Goal: Obtain resource: Download file/media

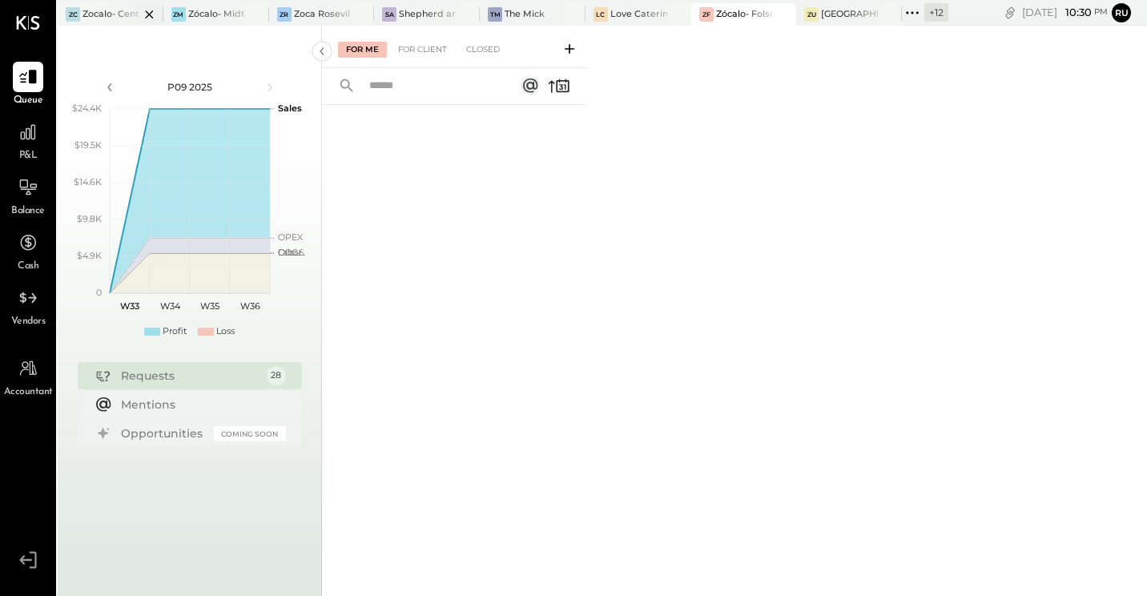
click at [117, 12] on div at bounding box center [135, 14] width 56 height 22
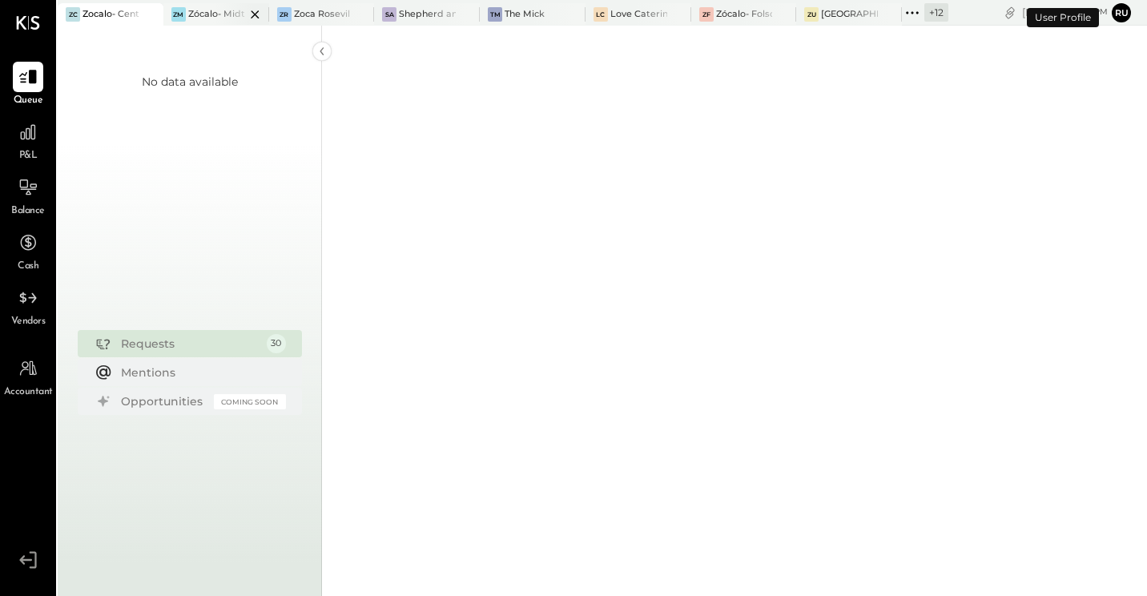
click at [214, 11] on div at bounding box center [241, 14] width 56 height 22
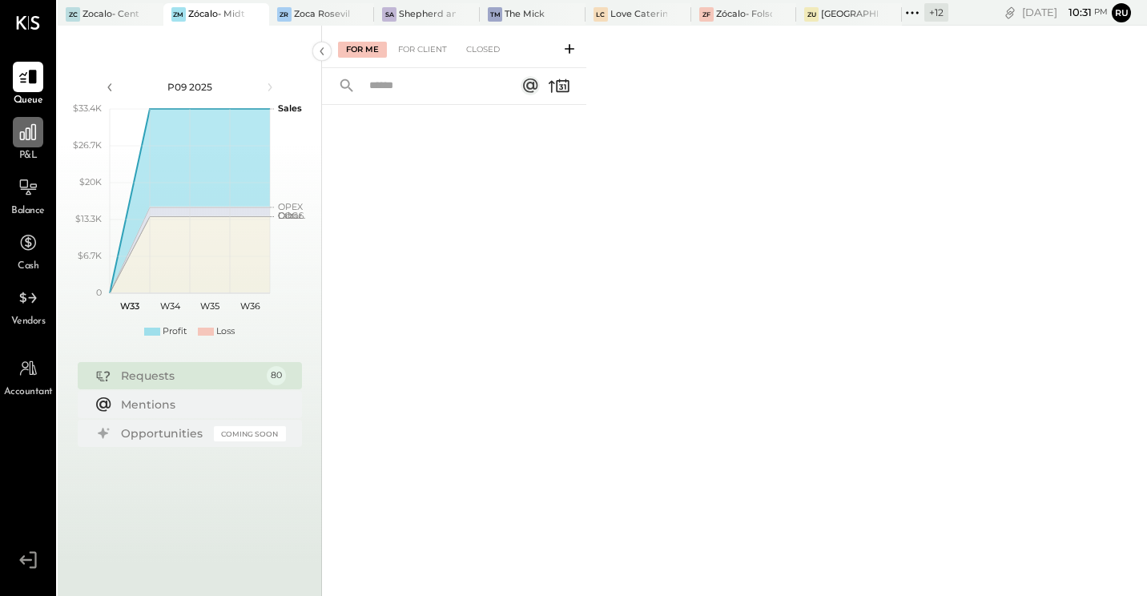
click at [32, 125] on icon at bounding box center [28, 132] width 16 height 16
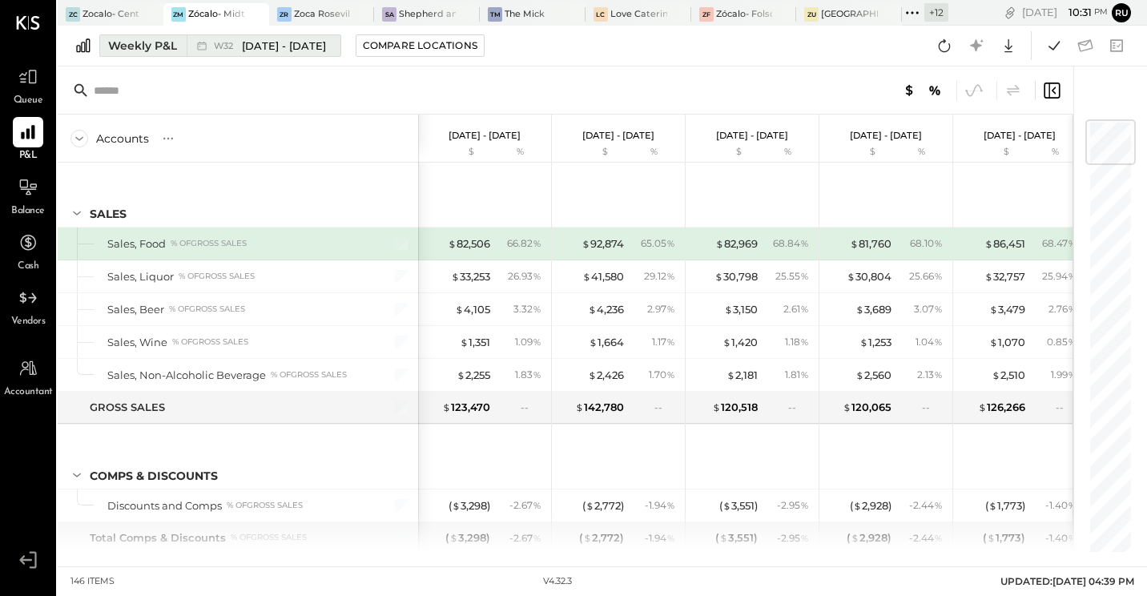
click at [286, 51] on span "[DATE] - [DATE]" at bounding box center [284, 45] width 84 height 15
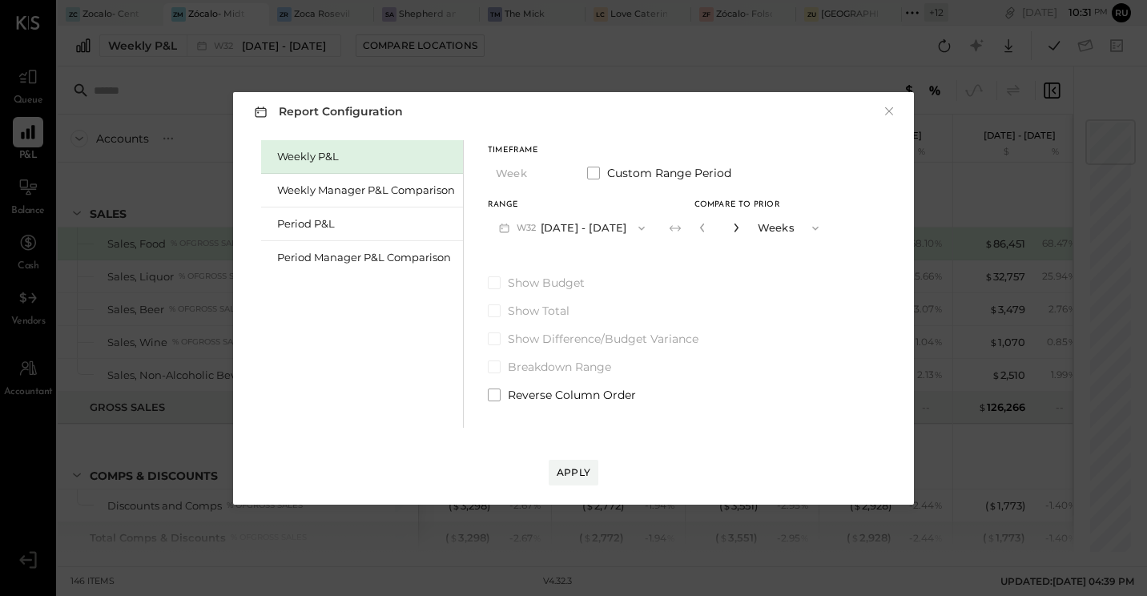
click at [734, 226] on icon "button" at bounding box center [736, 227] width 4 height 9
type input "*"
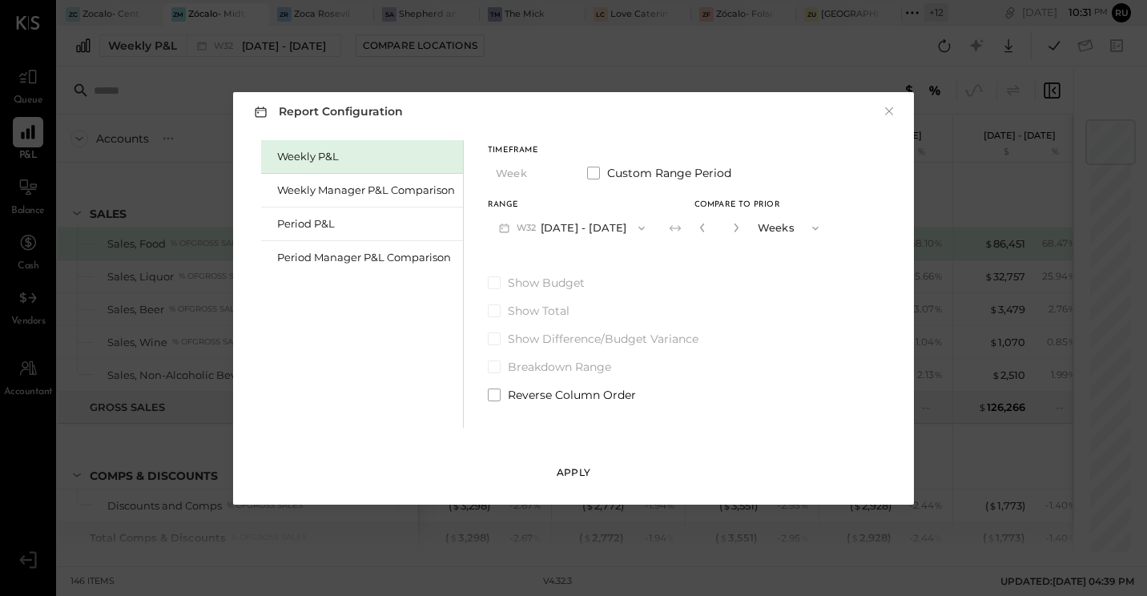
click at [570, 480] on button "Apply" at bounding box center [574, 473] width 50 height 26
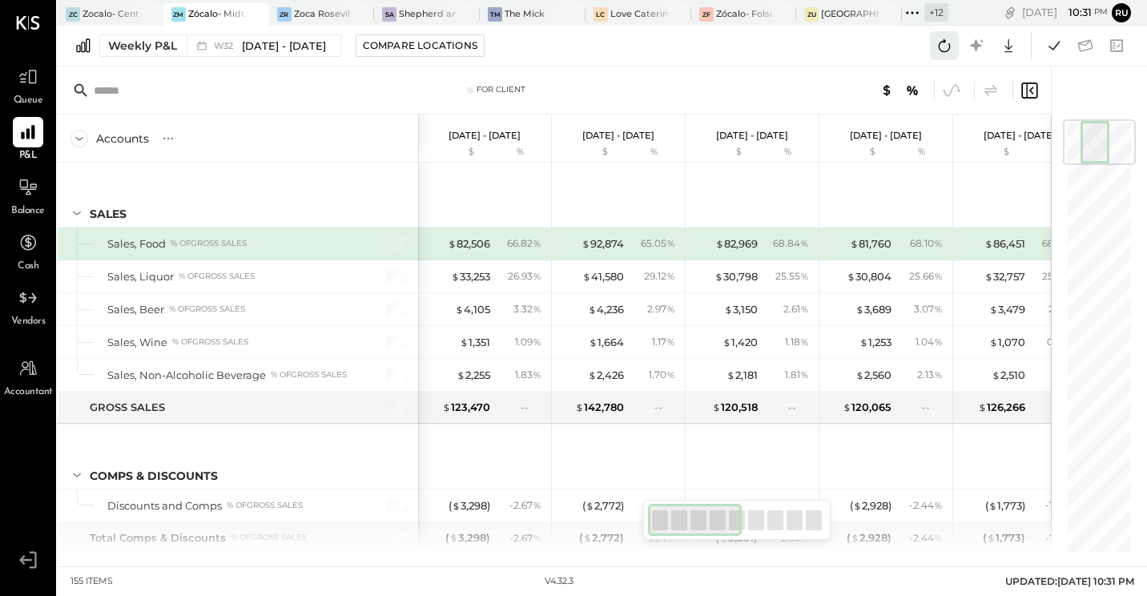
click at [943, 42] on icon at bounding box center [944, 45] width 21 height 21
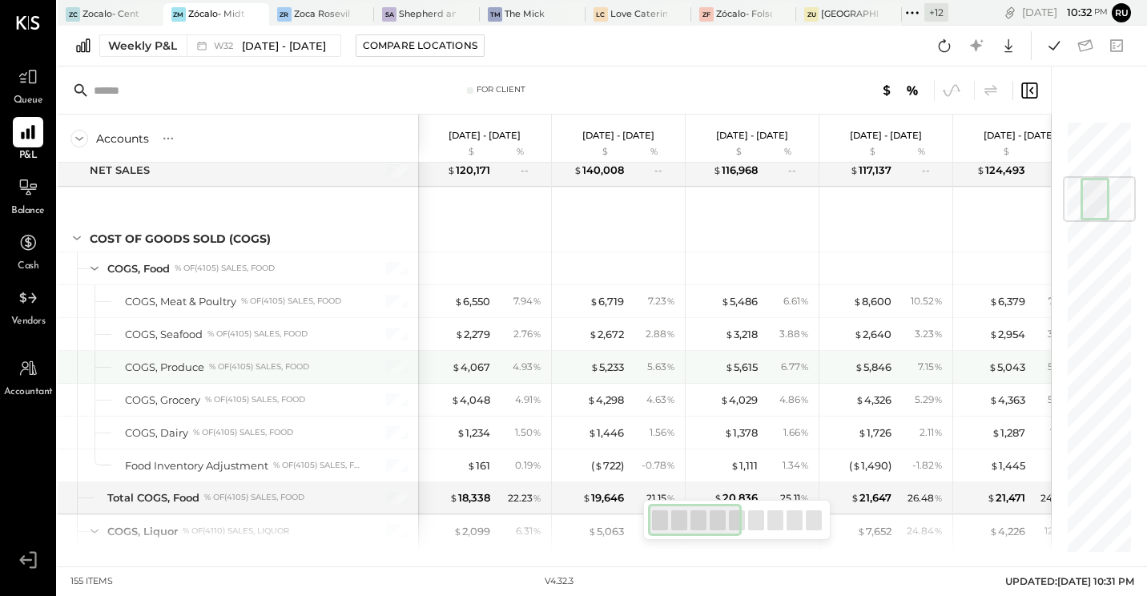
scroll to position [481, 0]
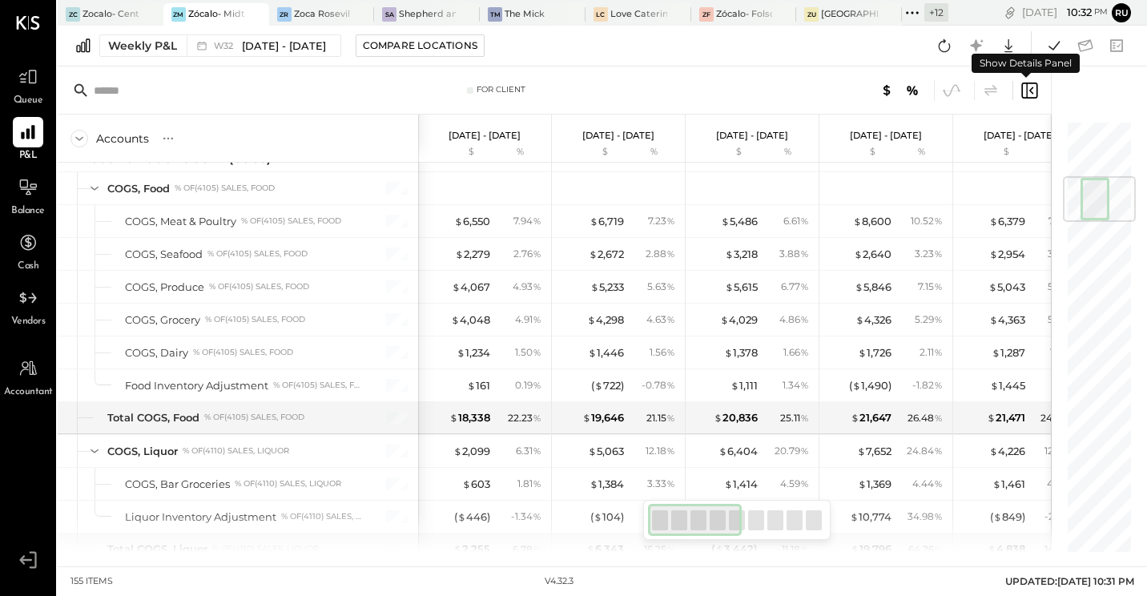
click at [1025, 89] on icon at bounding box center [1028, 90] width 19 height 19
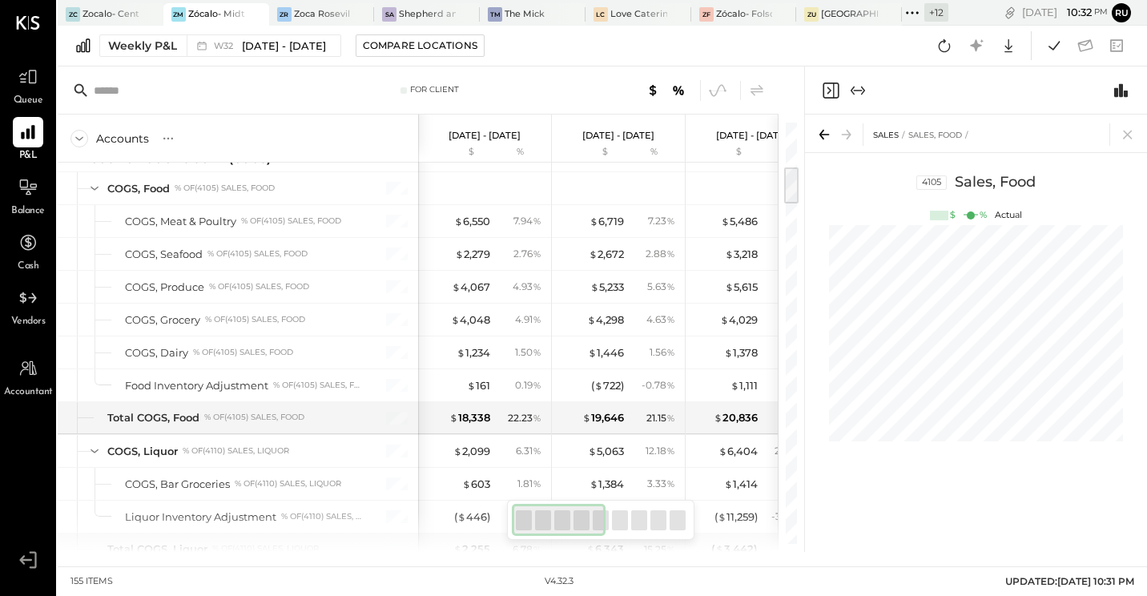
click at [828, 84] on icon "Close panel" at bounding box center [830, 90] width 19 height 19
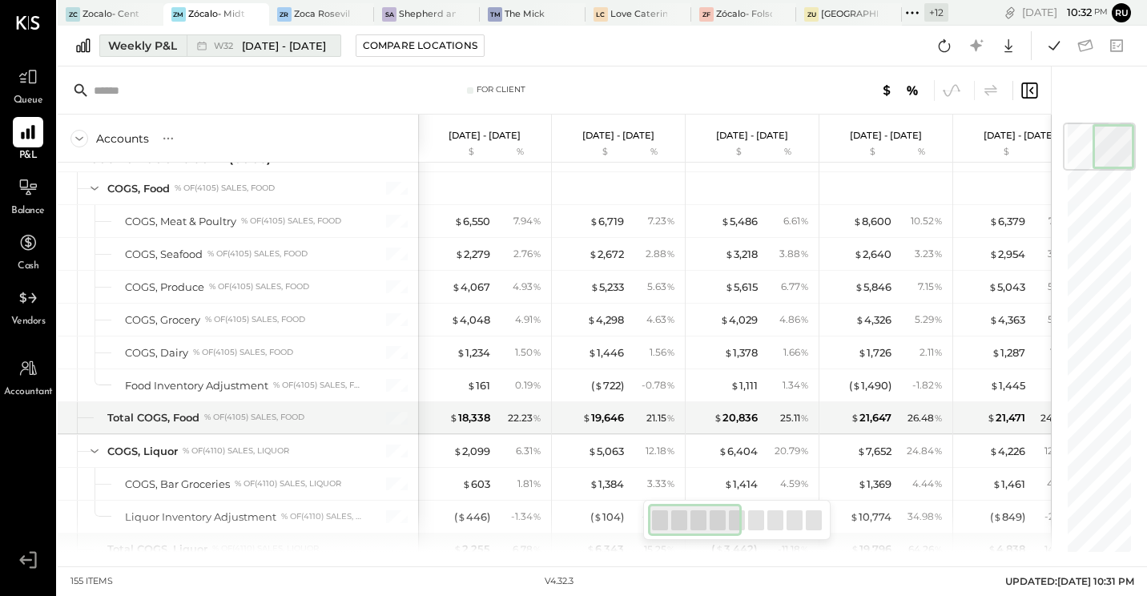
click at [291, 49] on span "[DATE] - [DATE]" at bounding box center [284, 45] width 84 height 15
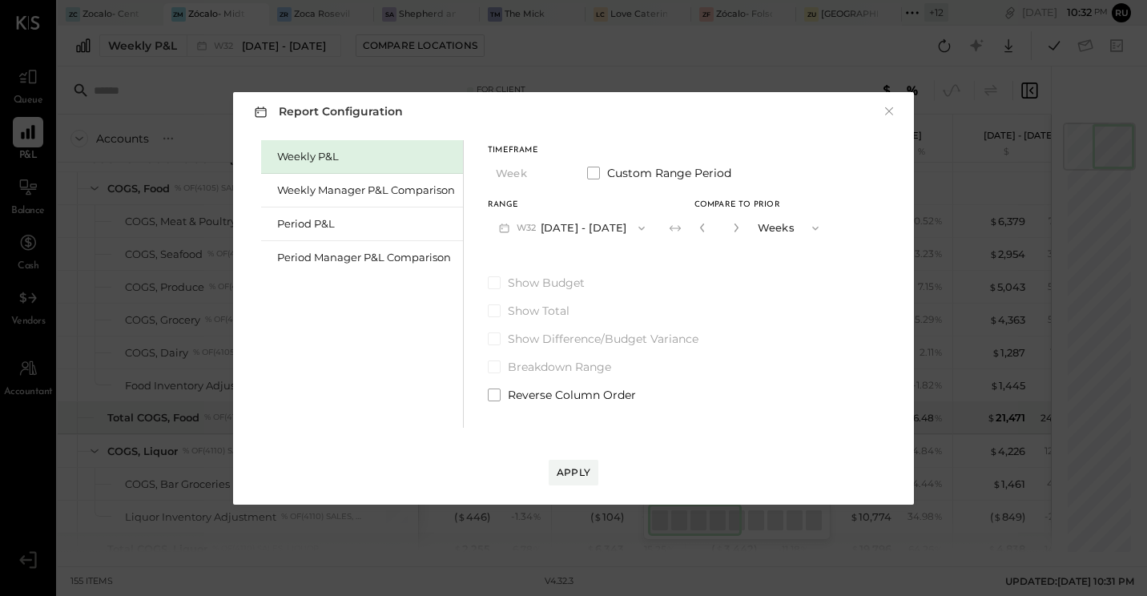
click at [639, 227] on icon "button" at bounding box center [641, 228] width 13 height 13
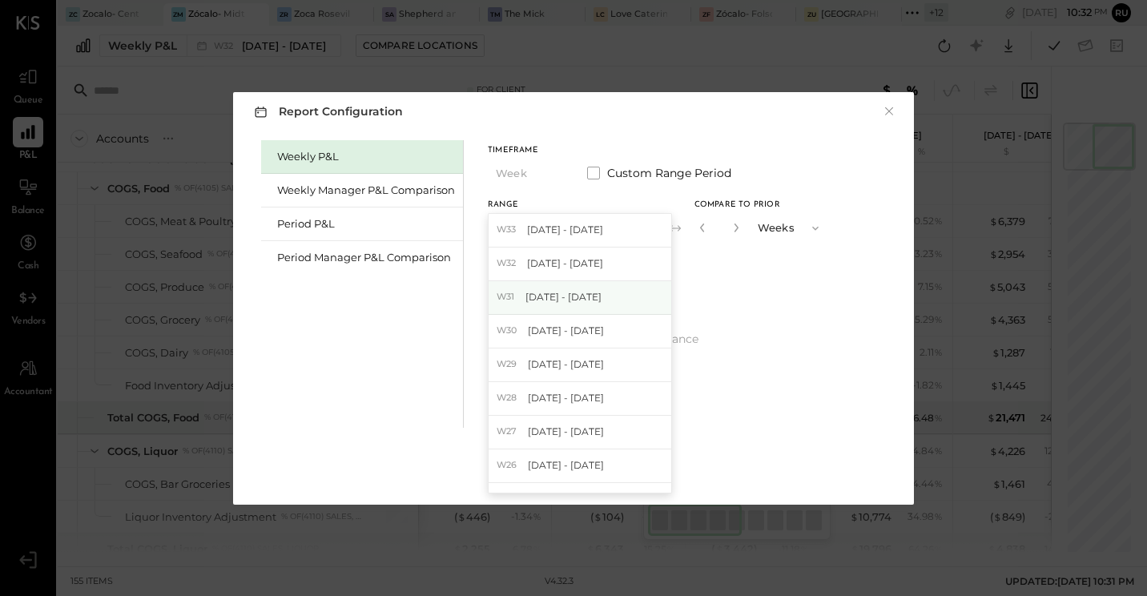
click at [581, 292] on span "[DATE] - [DATE]" at bounding box center [563, 297] width 76 height 14
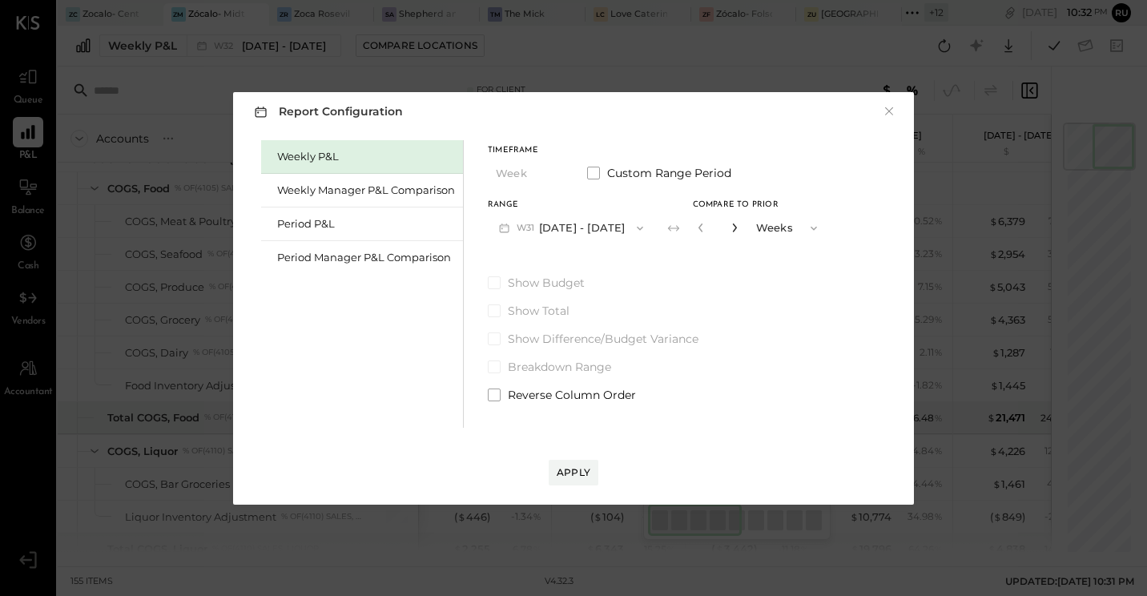
click at [739, 224] on icon "button" at bounding box center [735, 228] width 10 height 10
type input "*"
click at [582, 469] on div "Apply" at bounding box center [574, 472] width 34 height 14
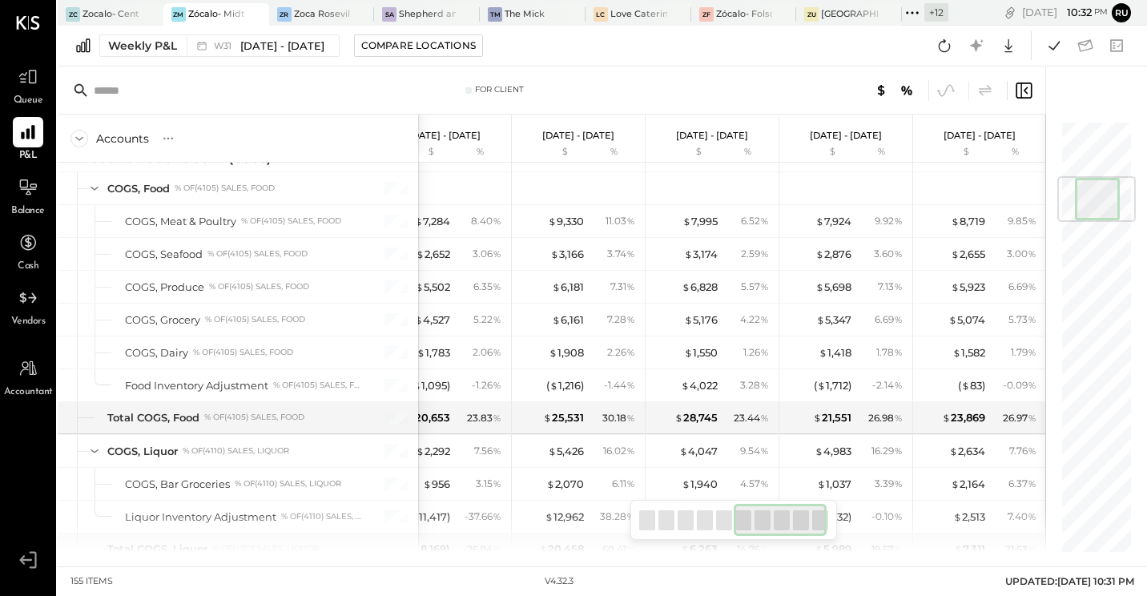
scroll to position [0, 663]
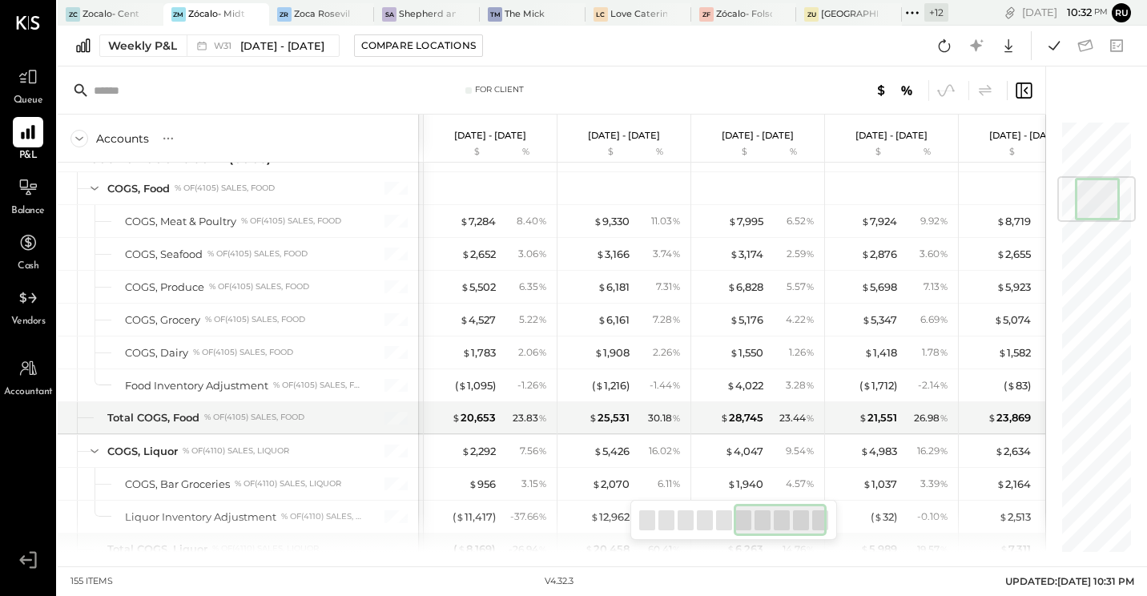
drag, startPoint x: 722, startPoint y: 519, endPoint x: 810, endPoint y: 525, distance: 88.3
click at [815, 525] on div at bounding box center [780, 520] width 93 height 32
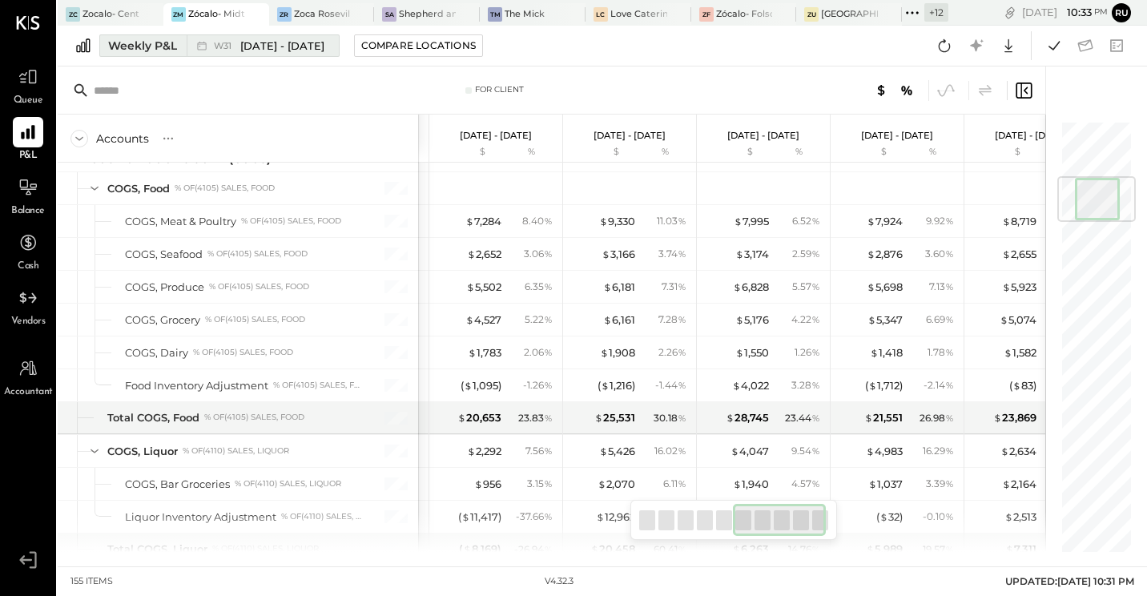
click at [294, 48] on span "[DATE] - [DATE]" at bounding box center [282, 45] width 84 height 15
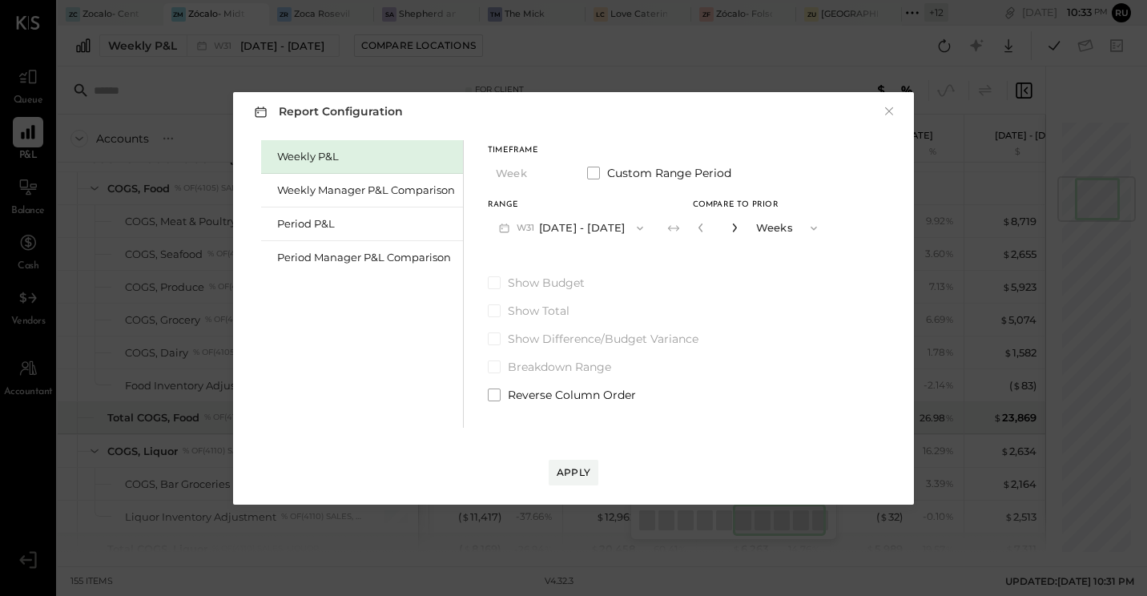
click at [739, 229] on icon "button" at bounding box center [735, 228] width 10 height 10
type input "**"
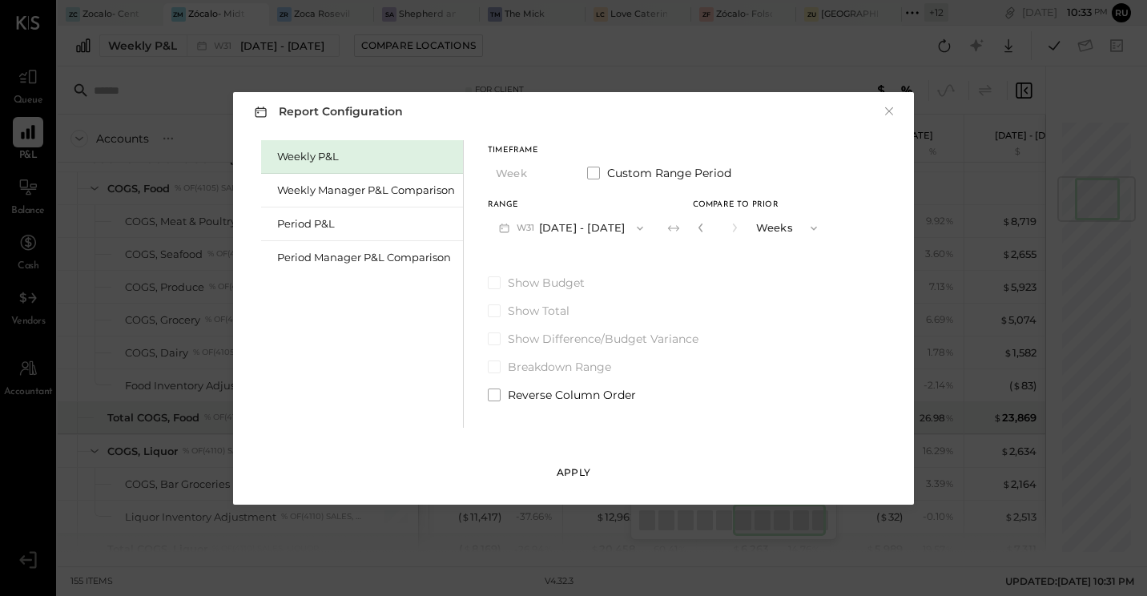
click at [569, 471] on div "Apply" at bounding box center [574, 472] width 34 height 14
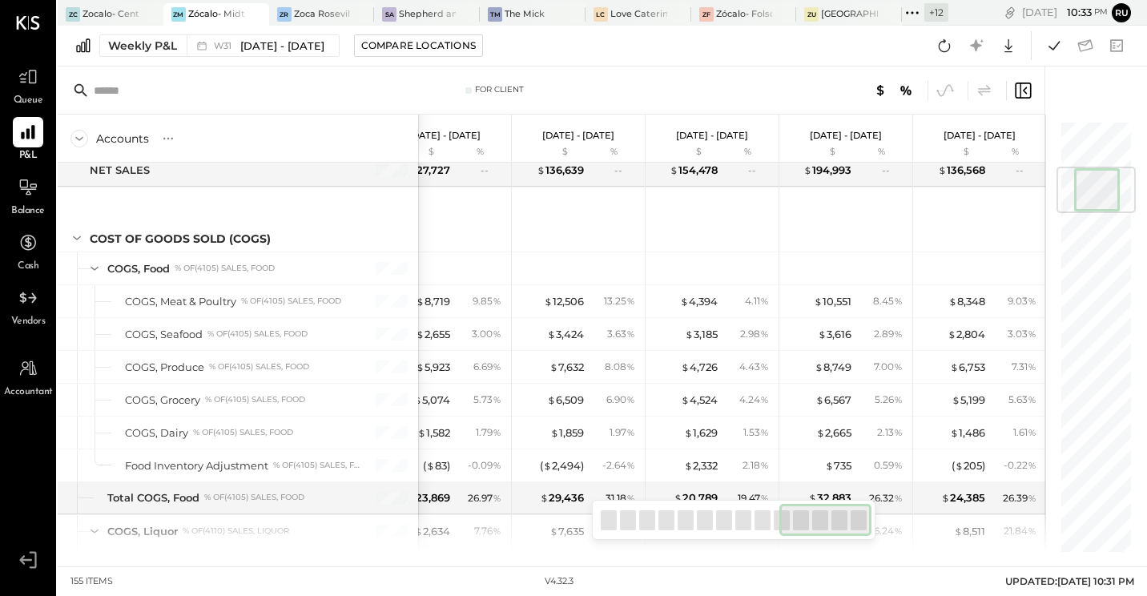
drag, startPoint x: 637, startPoint y: 522, endPoint x: 834, endPoint y: 526, distance: 197.1
click at [834, 526] on div at bounding box center [825, 520] width 92 height 32
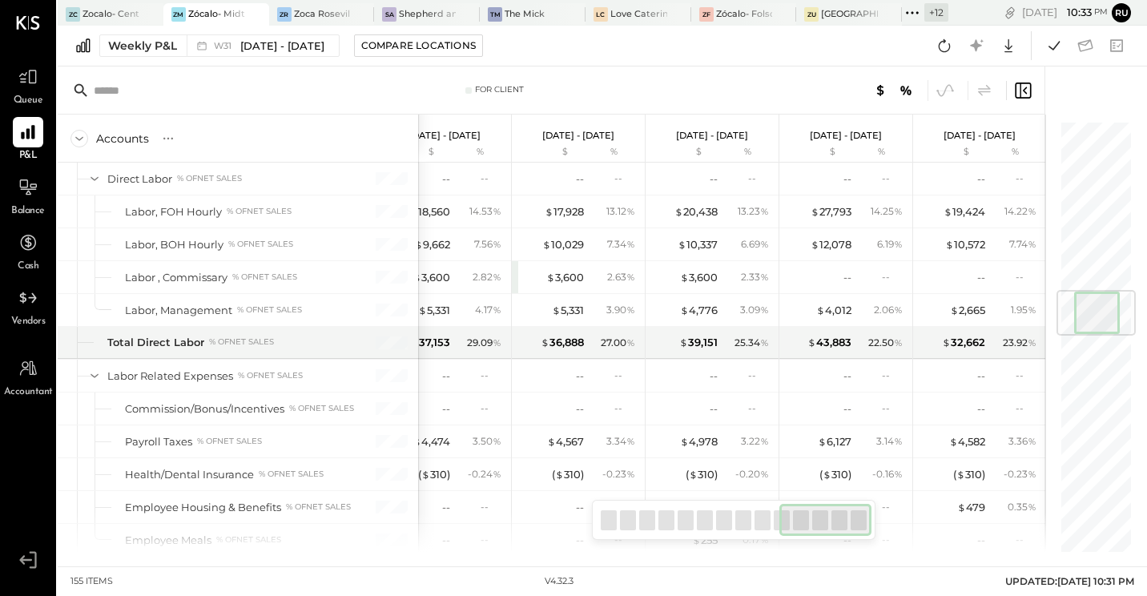
drag, startPoint x: 818, startPoint y: 521, endPoint x: 794, endPoint y: 529, distance: 26.3
click at [817, 530] on div at bounding box center [825, 520] width 92 height 32
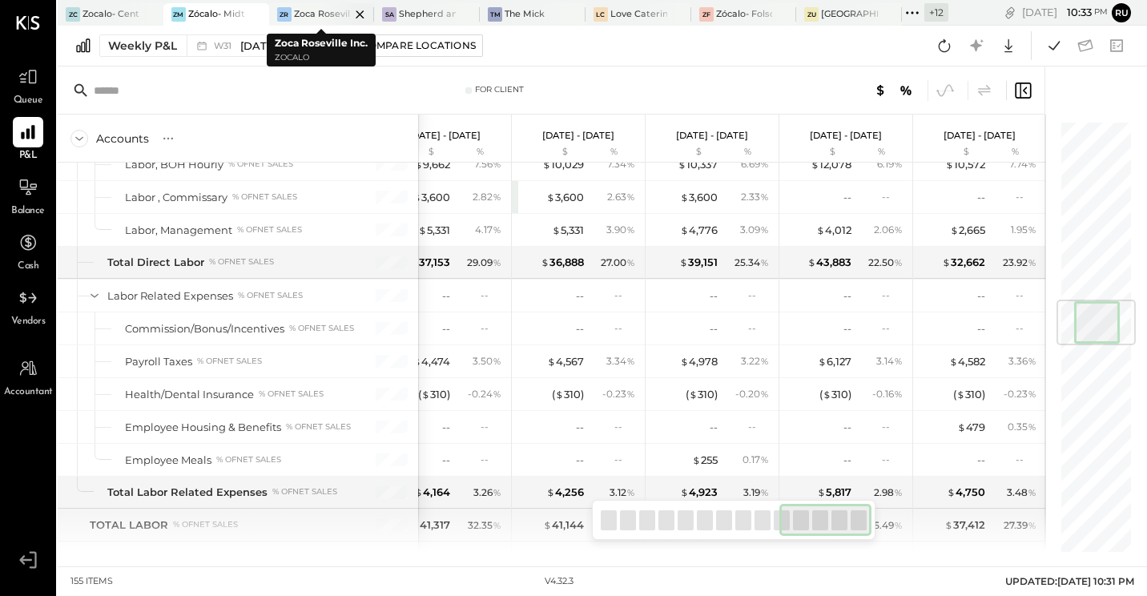
click at [319, 11] on div at bounding box center [346, 14] width 56 height 22
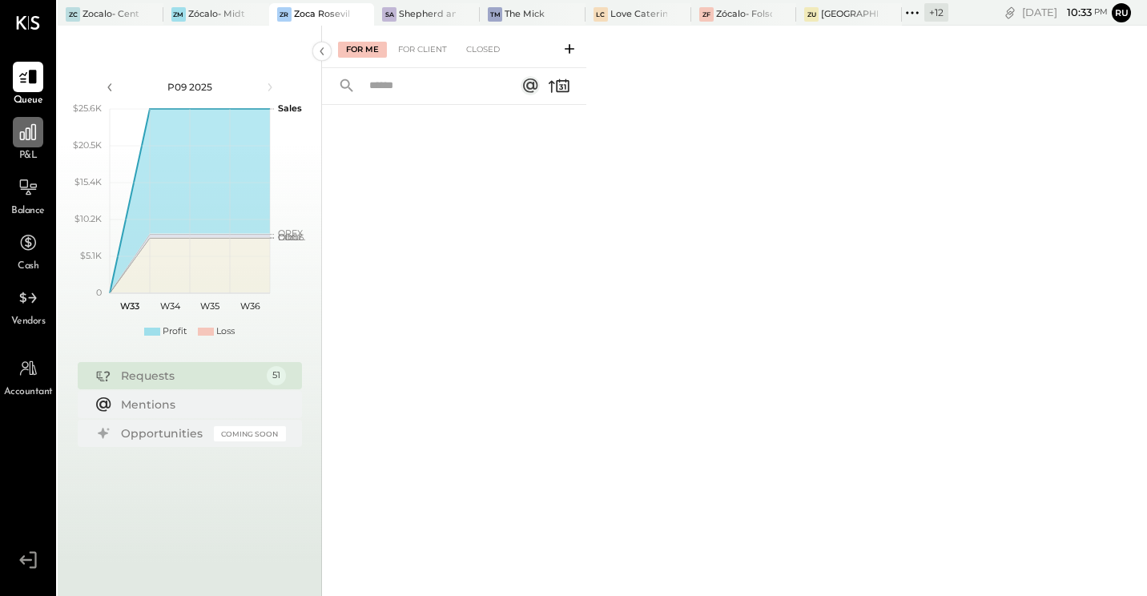
click at [21, 142] on icon at bounding box center [28, 132] width 21 height 21
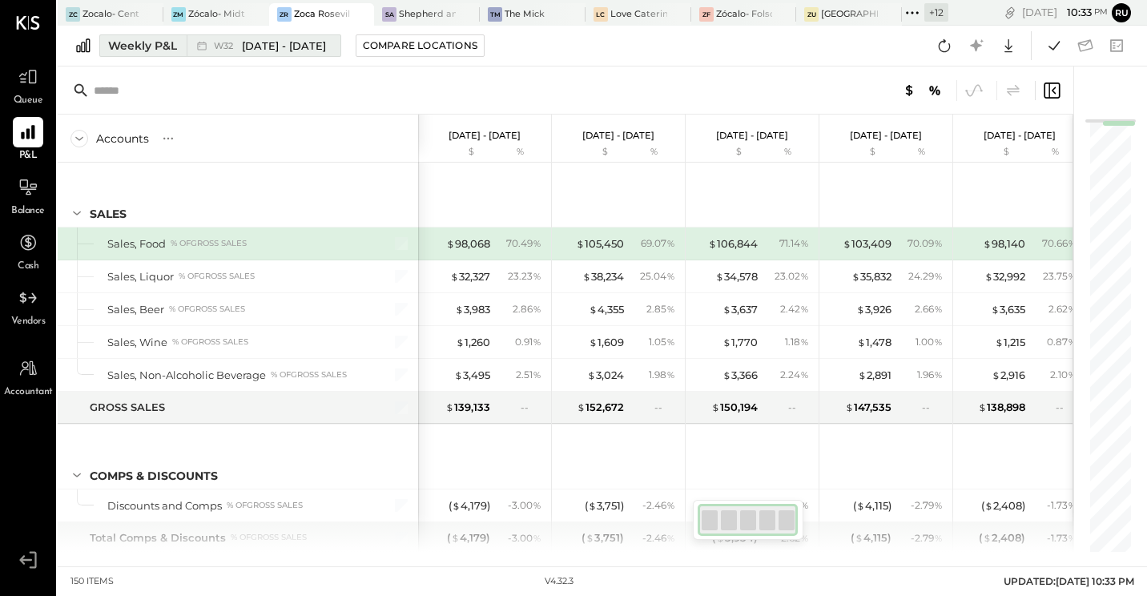
click at [270, 51] on span "[DATE] - [DATE]" at bounding box center [284, 45] width 84 height 15
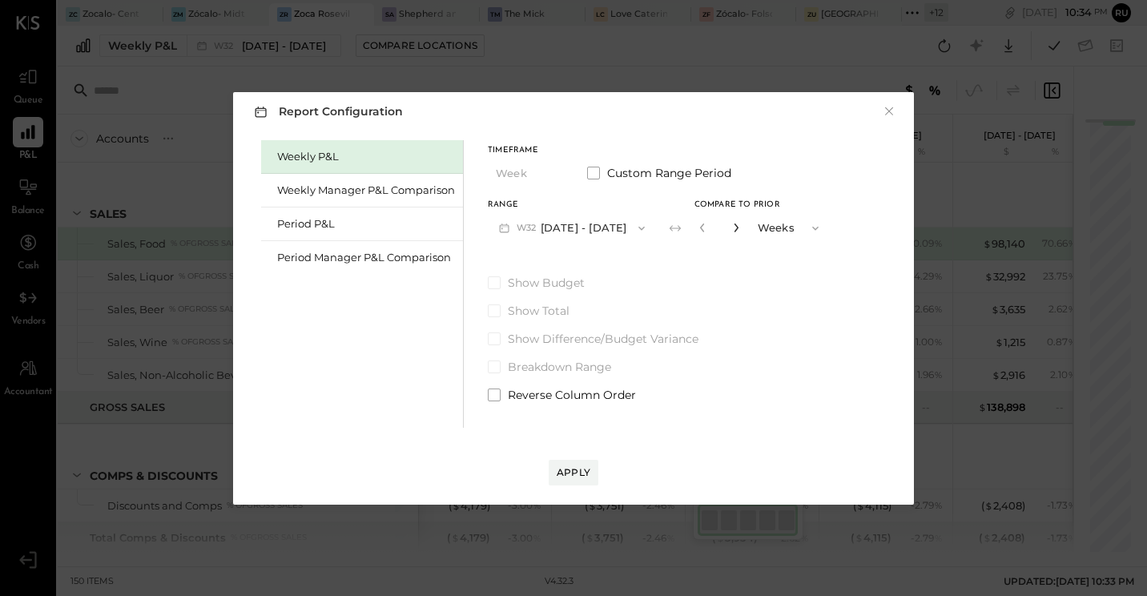
click at [733, 229] on icon "button" at bounding box center [736, 228] width 10 height 10
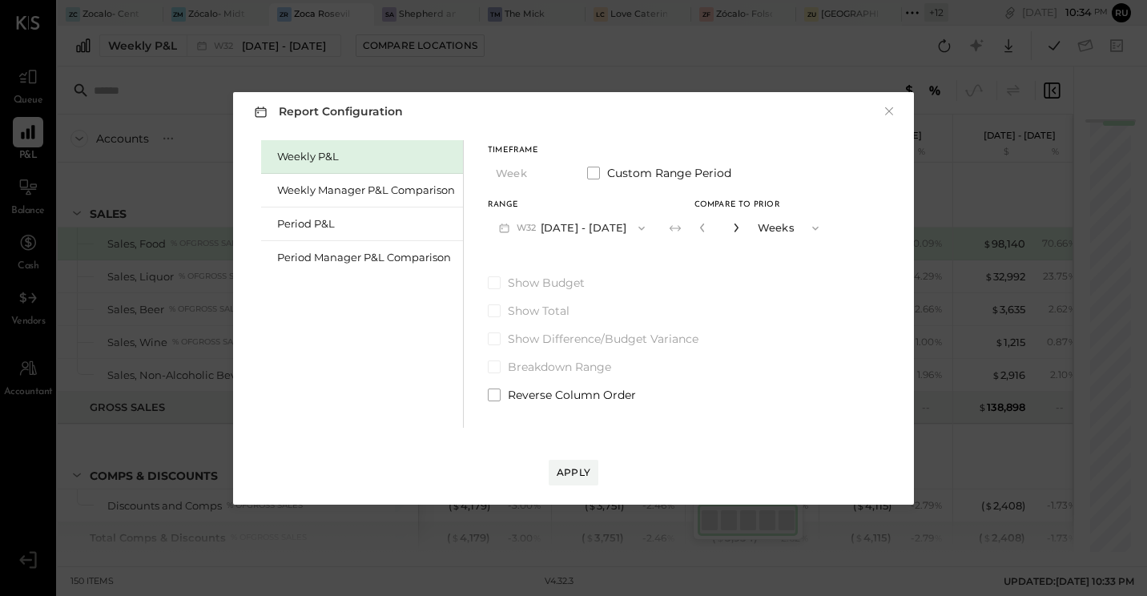
click at [733, 229] on icon "button" at bounding box center [736, 228] width 10 height 10
type input "**"
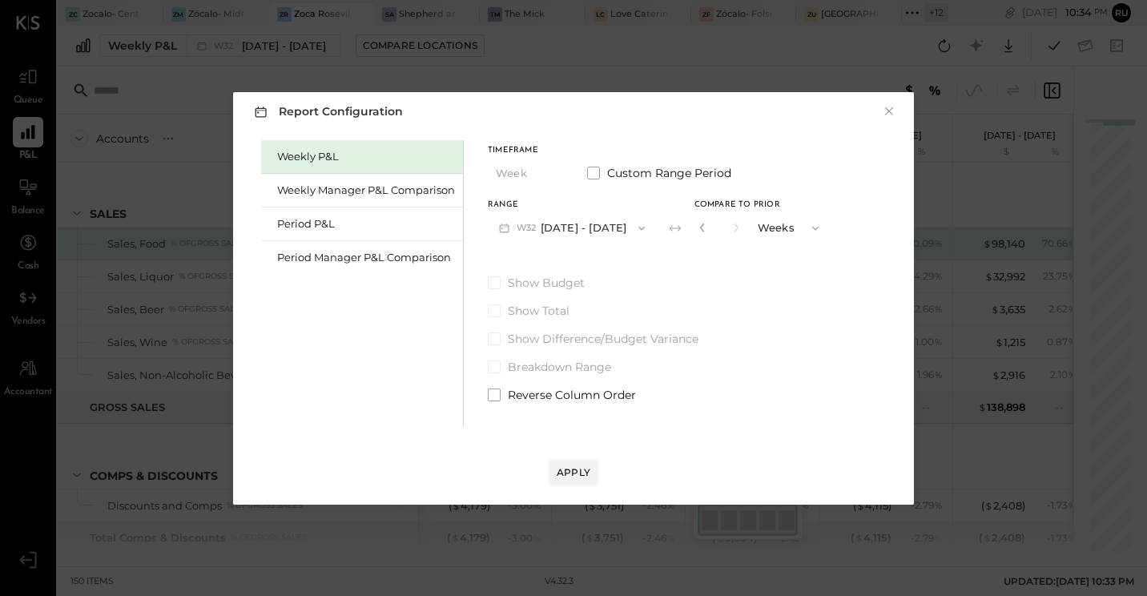
click at [603, 223] on button "W32 [DATE] - [DATE]" at bounding box center [572, 228] width 168 height 30
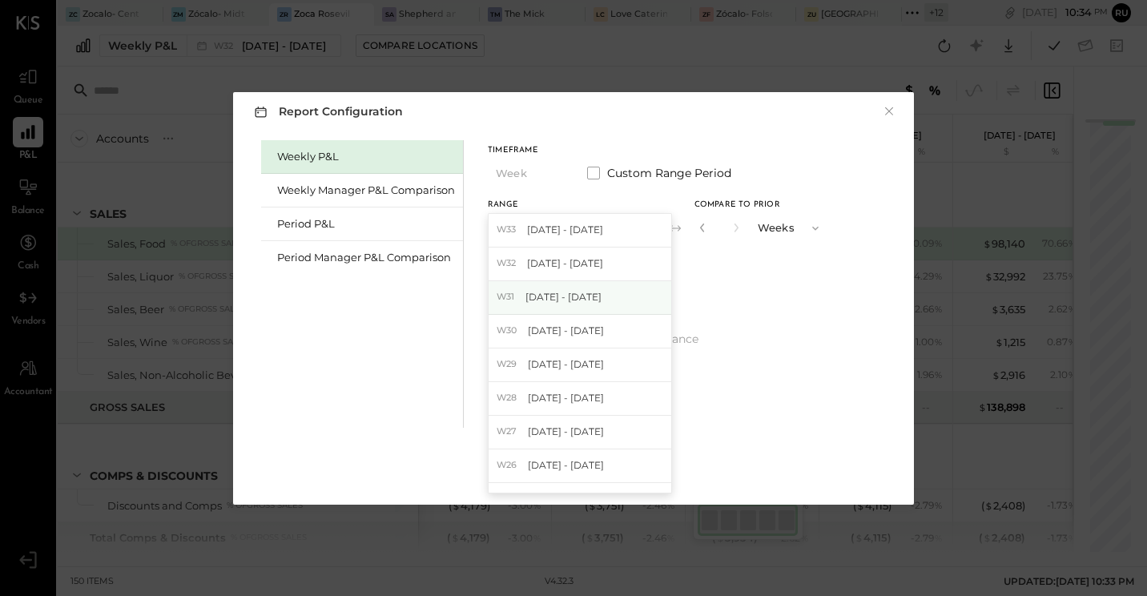
click at [568, 300] on span "[DATE] - [DATE]" at bounding box center [563, 297] width 76 height 14
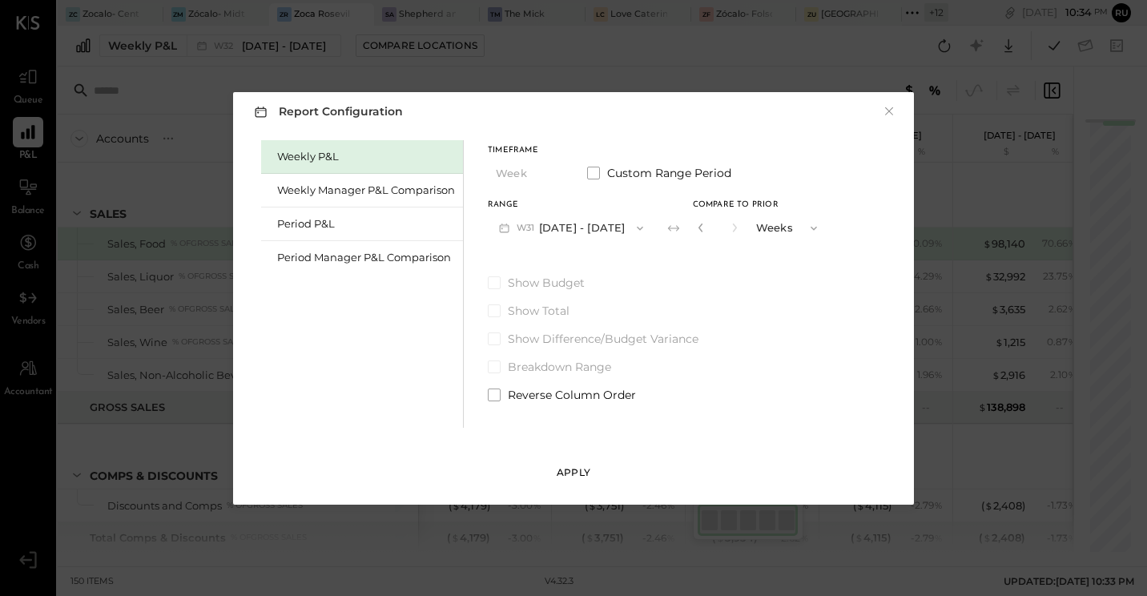
click at [568, 475] on div "Apply" at bounding box center [574, 472] width 34 height 14
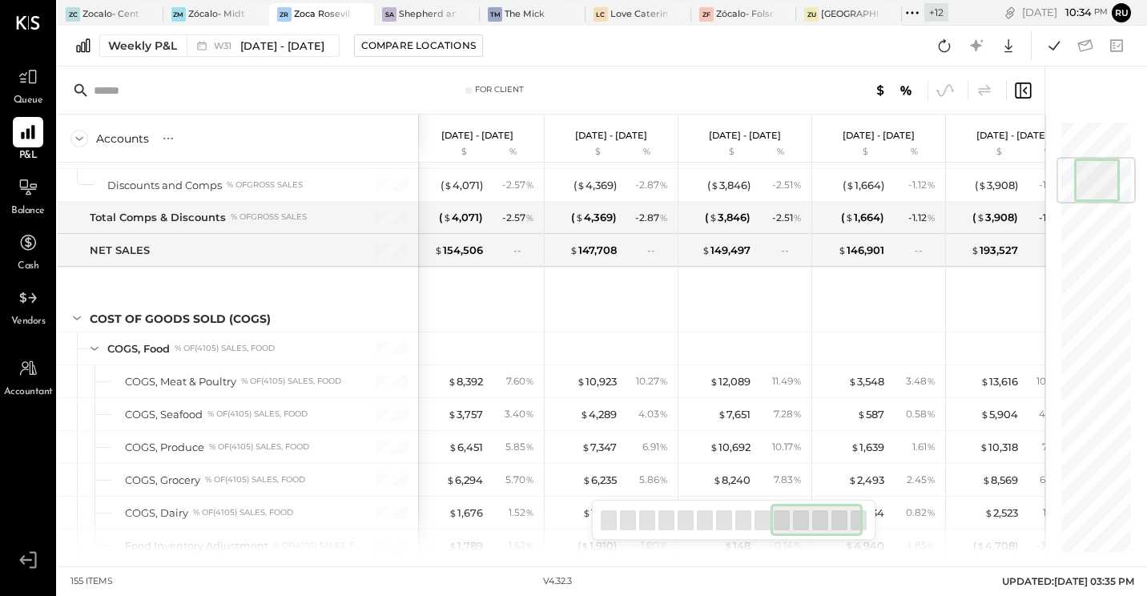
scroll to position [0, 1244]
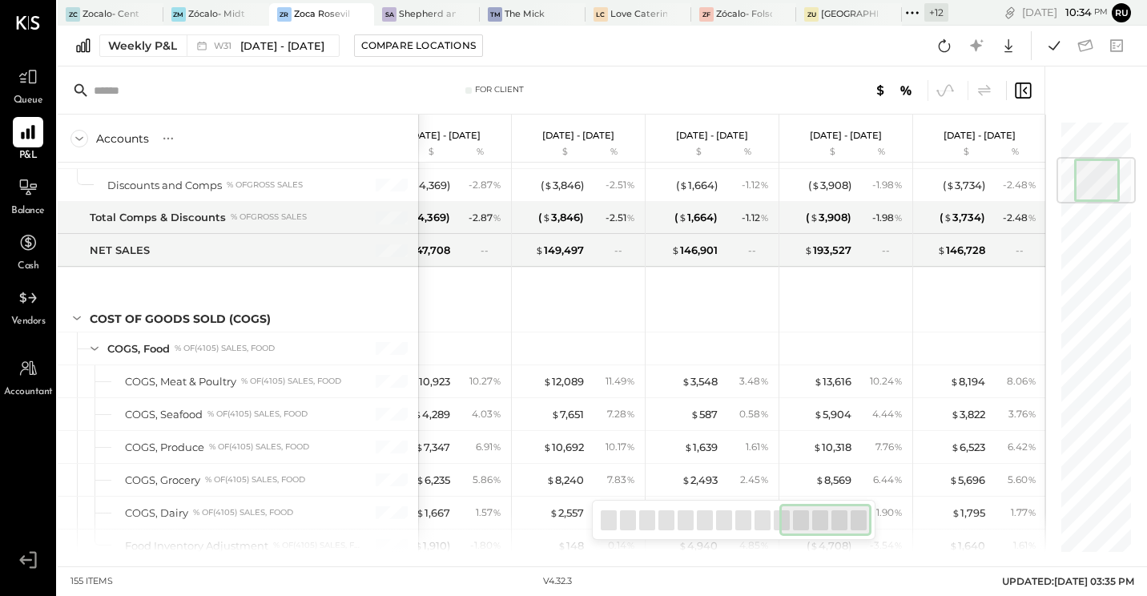
drag, startPoint x: 653, startPoint y: 529, endPoint x: 811, endPoint y: 488, distance: 163.2
click at [875, 533] on div at bounding box center [734, 520] width 284 height 40
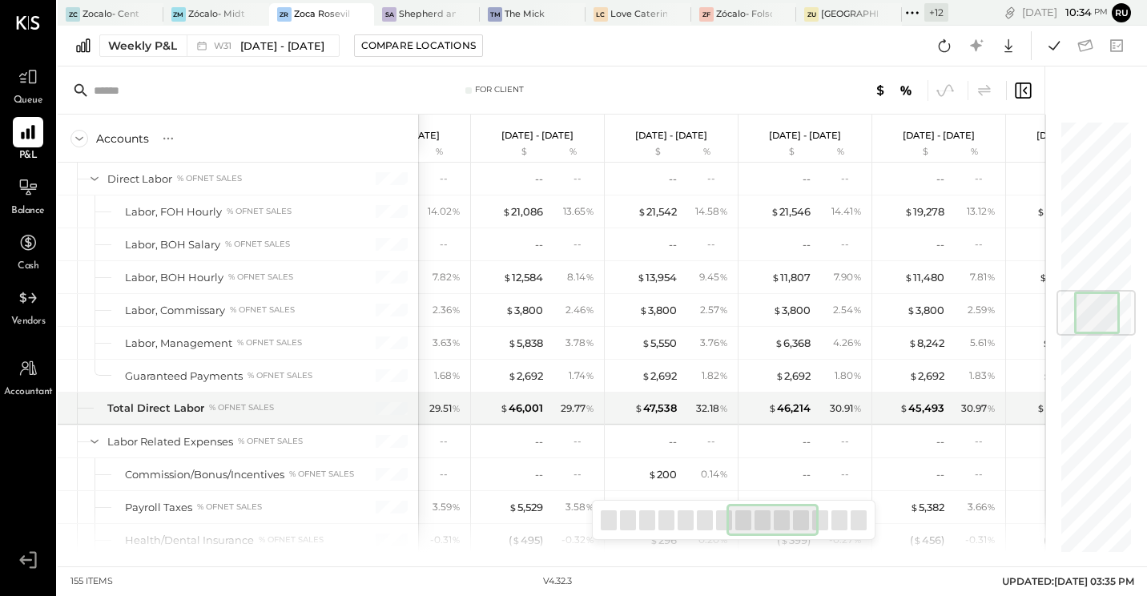
scroll to position [0, 773]
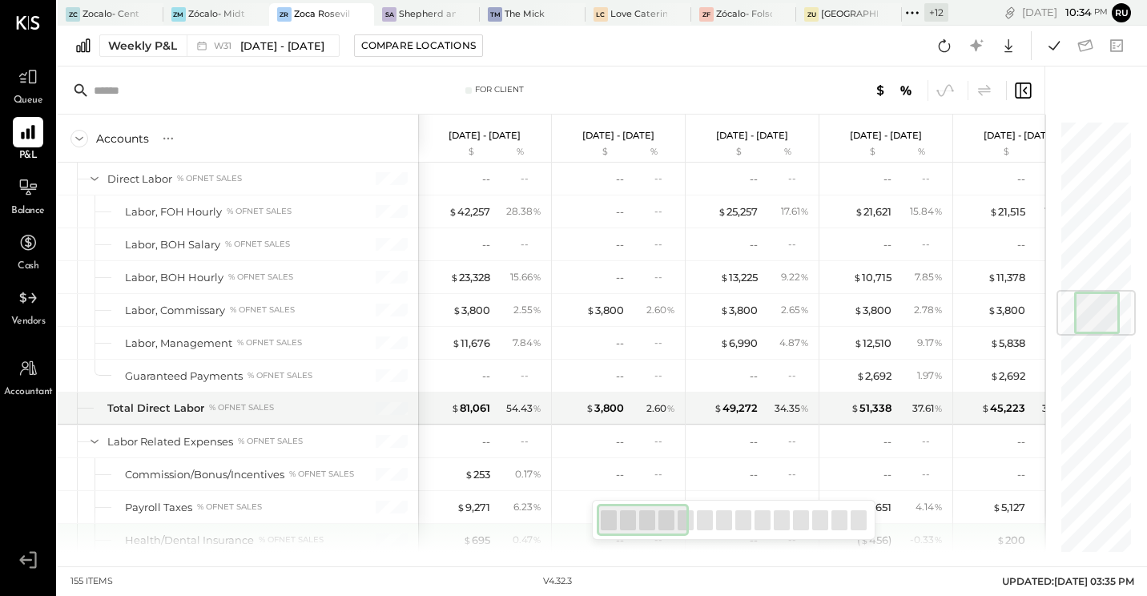
drag, startPoint x: 806, startPoint y: 528, endPoint x: 426, endPoint y: 464, distance: 385.0
click at [553, 541] on div "For Client Accounts S % GL [DATE] - [DATE] $ % [DATE] - [DATE] $ % [DATE] - [DA…" at bounding box center [551, 308] width 987 height 485
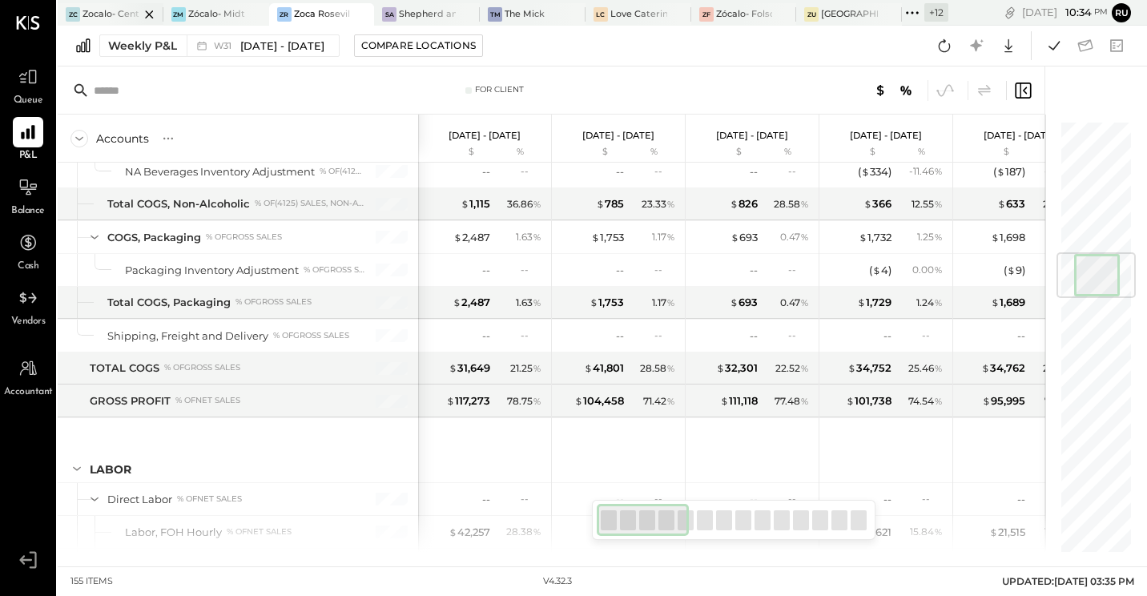
click at [95, 12] on div "Zocalo- Central Kitchen (Commissary)" at bounding box center [110, 14] width 57 height 13
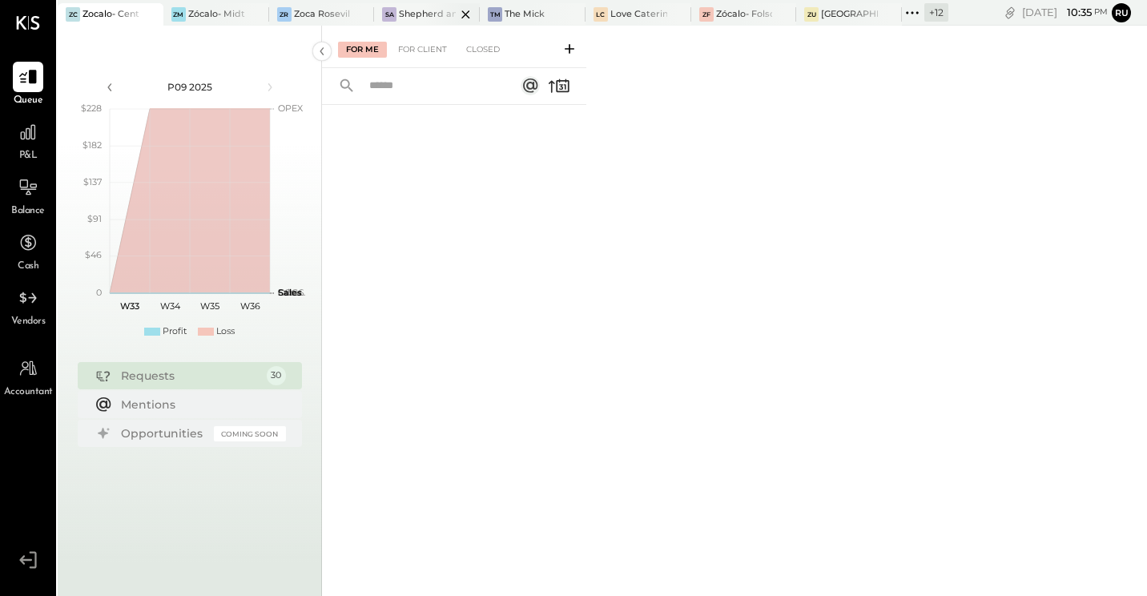
click at [465, 17] on icon at bounding box center [466, 14] width 20 height 19
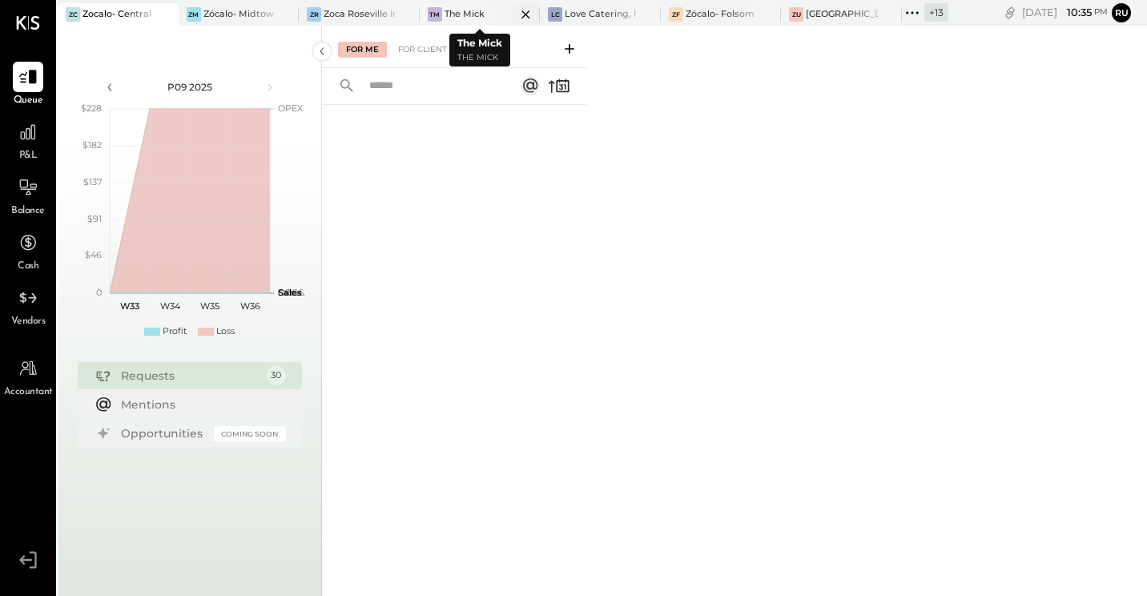
click at [525, 14] on icon at bounding box center [526, 14] width 20 height 19
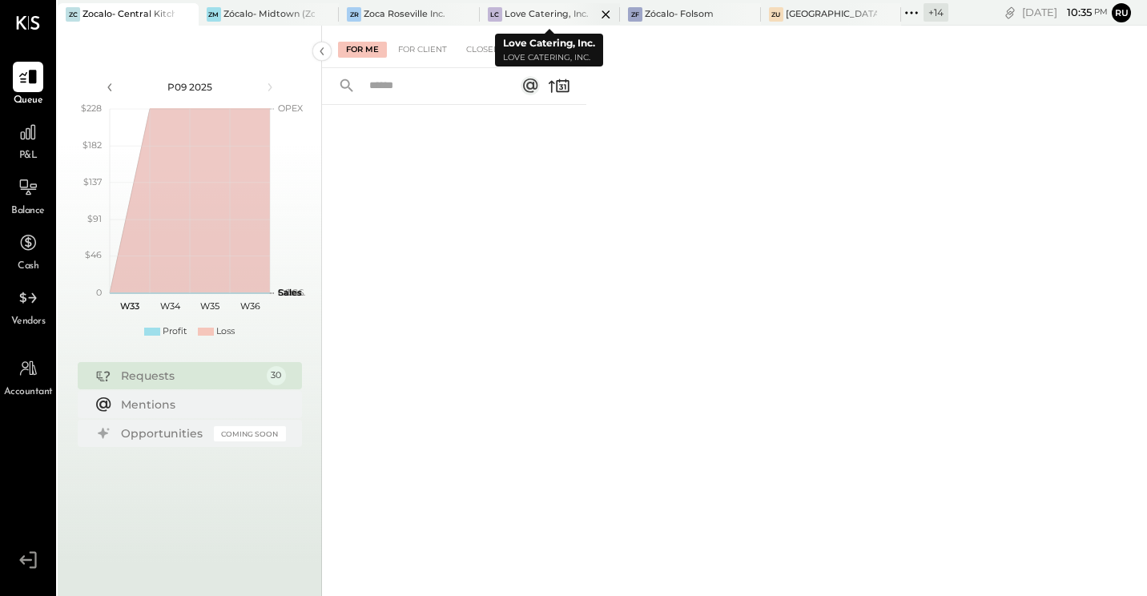
click at [605, 17] on icon at bounding box center [606, 14] width 20 height 19
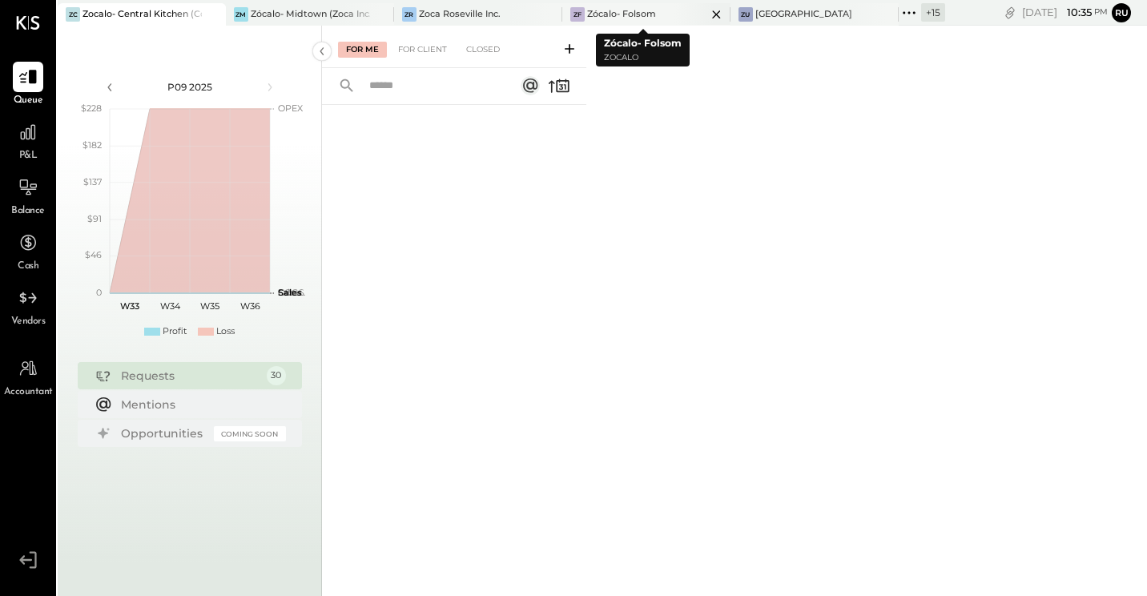
click at [653, 16] on div "ZF Zócalo- Folsom" at bounding box center [634, 14] width 144 height 14
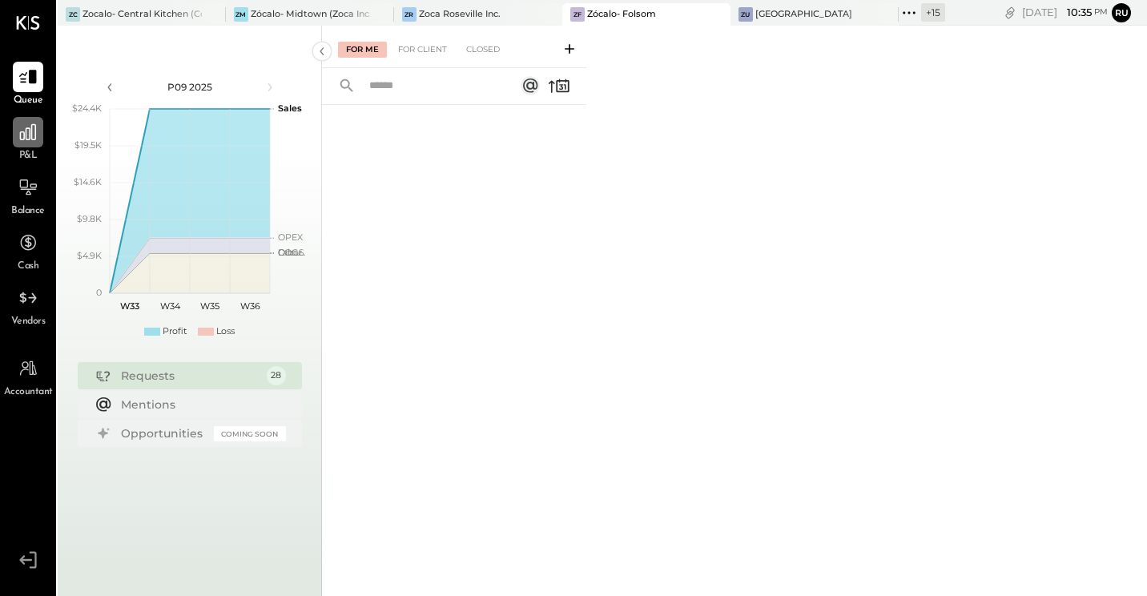
click at [29, 141] on icon at bounding box center [28, 132] width 21 height 21
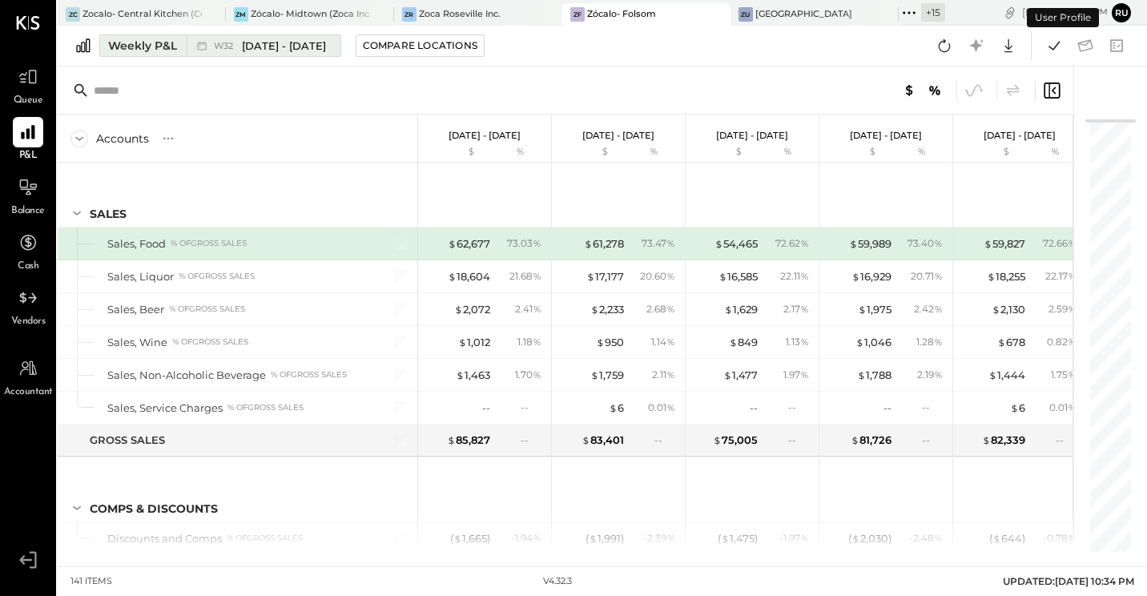
click at [289, 50] on span "[DATE] - [DATE]" at bounding box center [284, 45] width 84 height 15
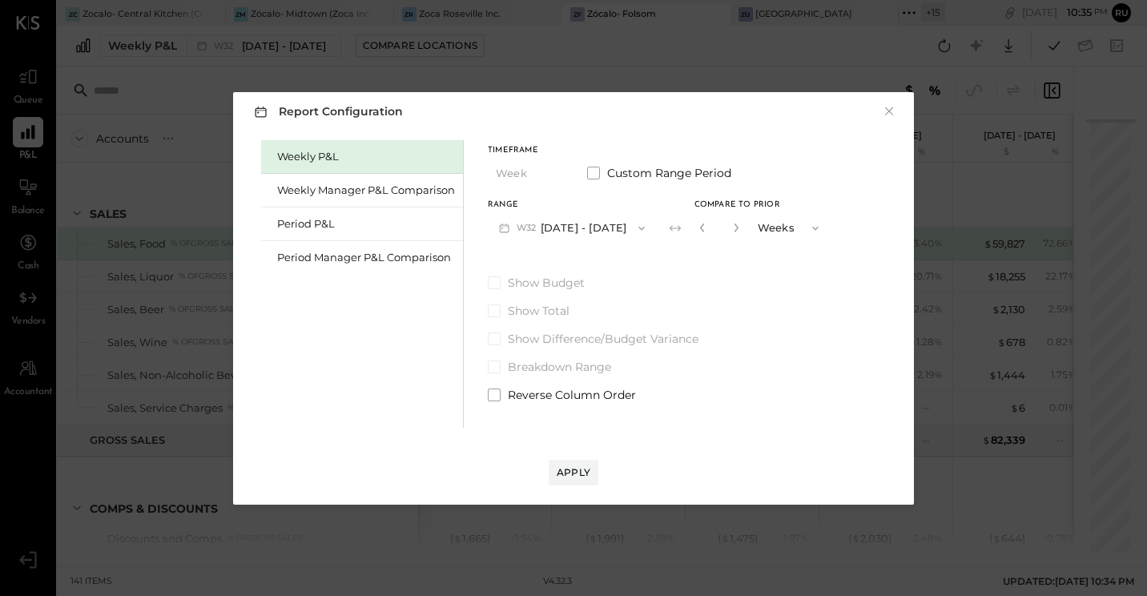
click at [595, 231] on button "W32 [DATE] - [DATE]" at bounding box center [572, 228] width 168 height 30
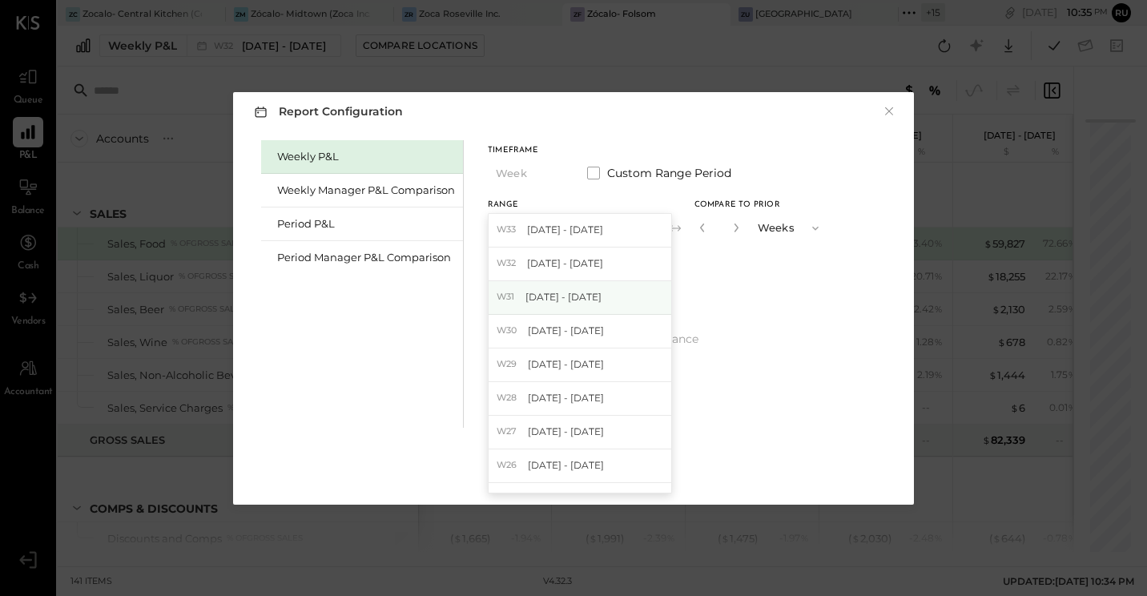
click at [583, 295] on span "[DATE] - [DATE]" at bounding box center [563, 297] width 76 height 14
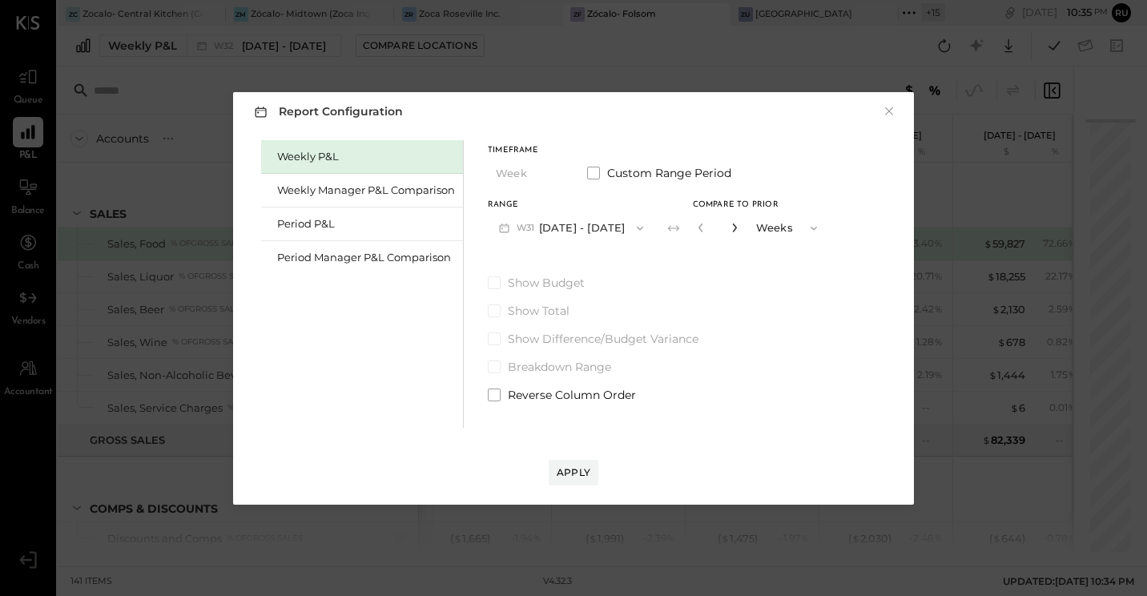
click at [739, 228] on icon "button" at bounding box center [735, 228] width 10 height 10
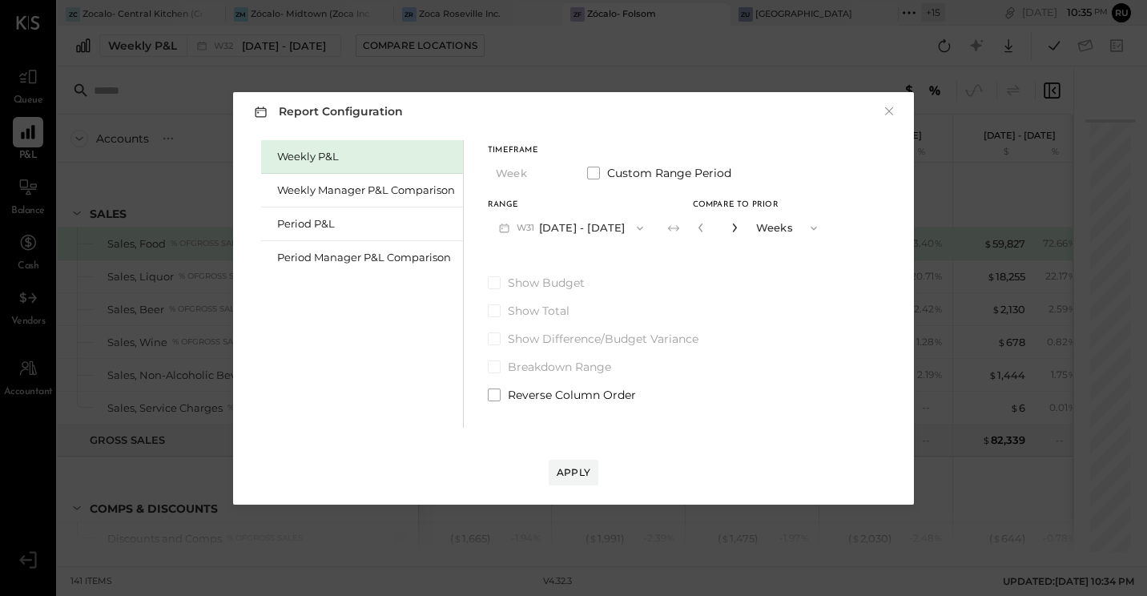
click at [739, 228] on icon "button" at bounding box center [735, 228] width 10 height 10
type input "**"
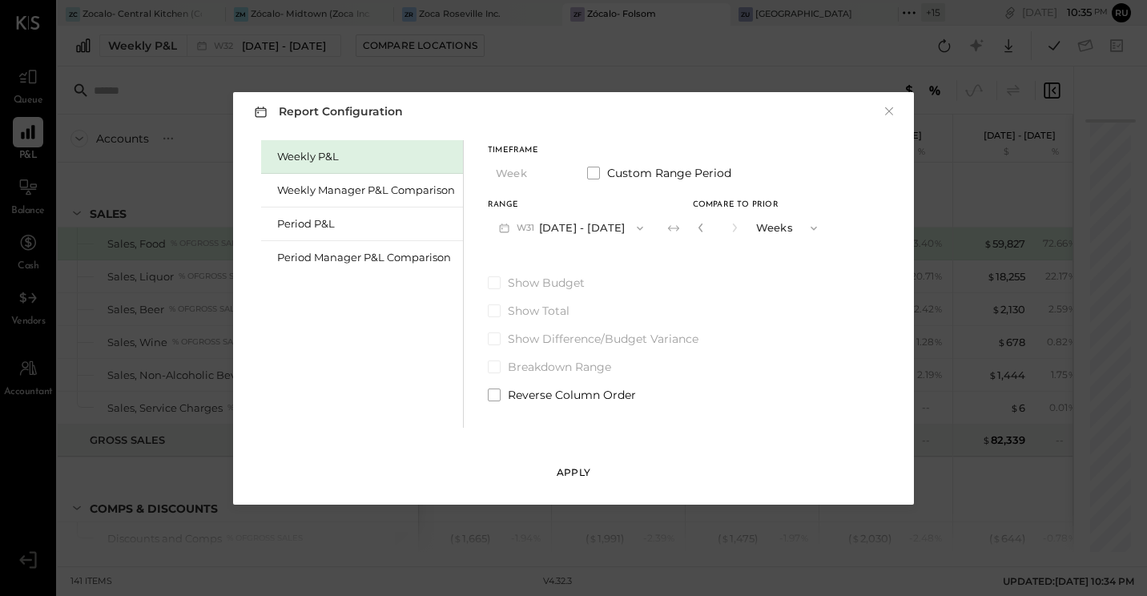
click at [580, 465] on div "Apply" at bounding box center [574, 472] width 34 height 14
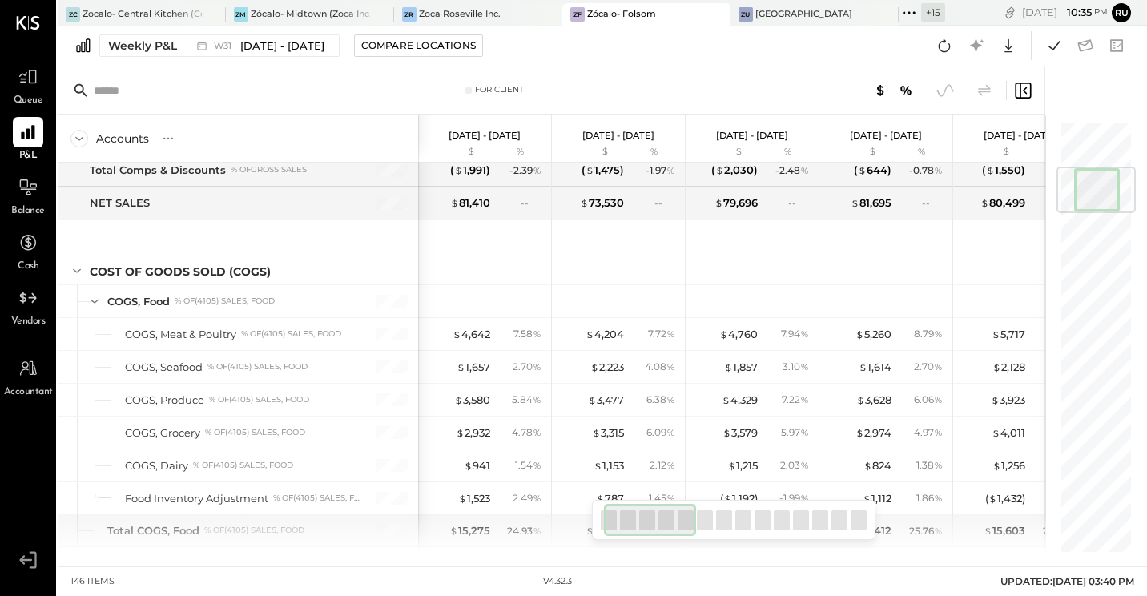
drag, startPoint x: 642, startPoint y: 524, endPoint x: 568, endPoint y: 477, distance: 87.8
click at [634, 517] on div at bounding box center [650, 520] width 92 height 32
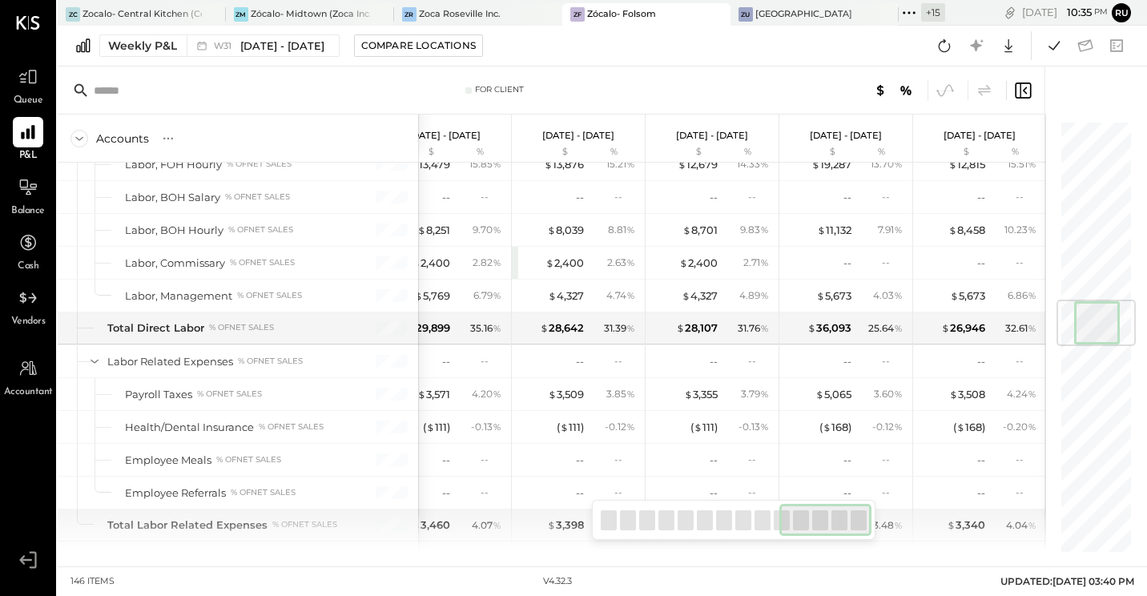
drag, startPoint x: 644, startPoint y: 523, endPoint x: 865, endPoint y: 525, distance: 221.0
click at [865, 525] on div at bounding box center [825, 520] width 92 height 32
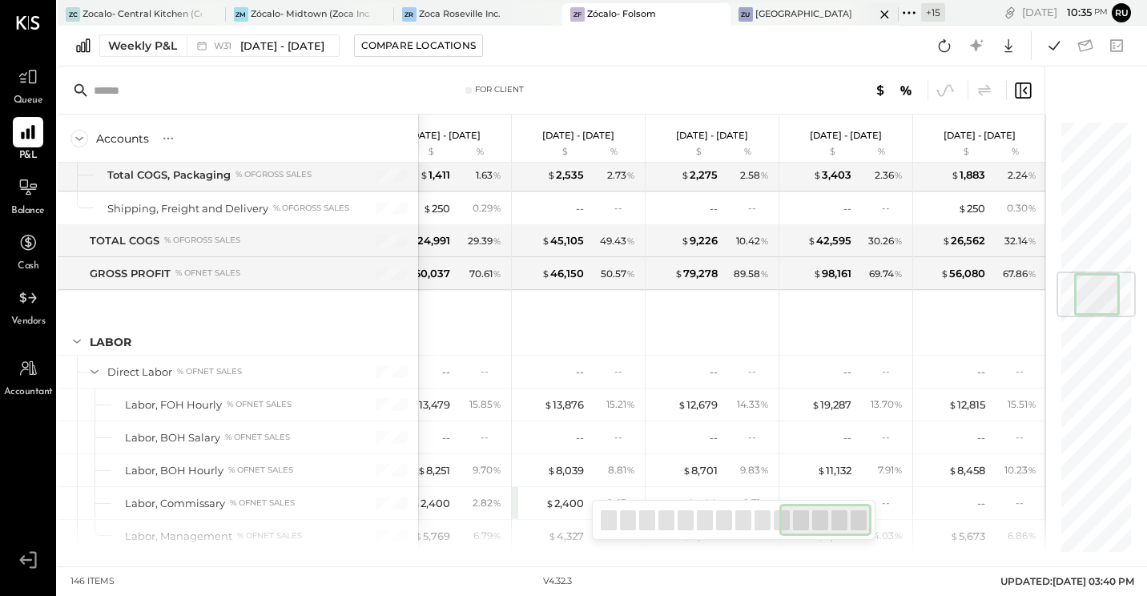
click at [788, 11] on div "[GEOGRAPHIC_DATA]" at bounding box center [803, 14] width 97 height 13
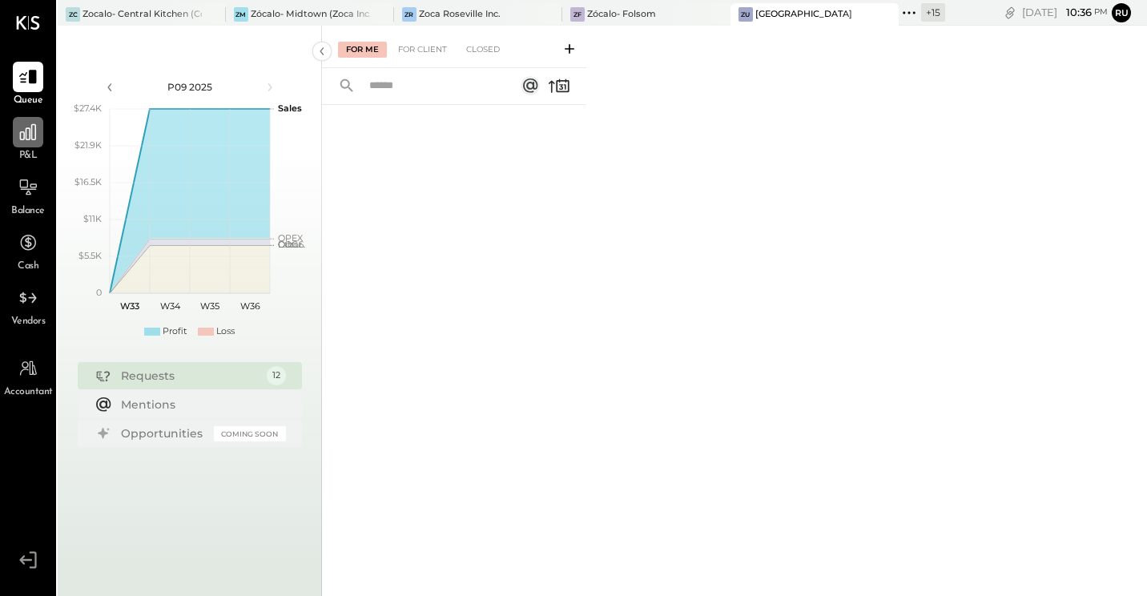
click at [32, 138] on icon at bounding box center [28, 132] width 16 height 16
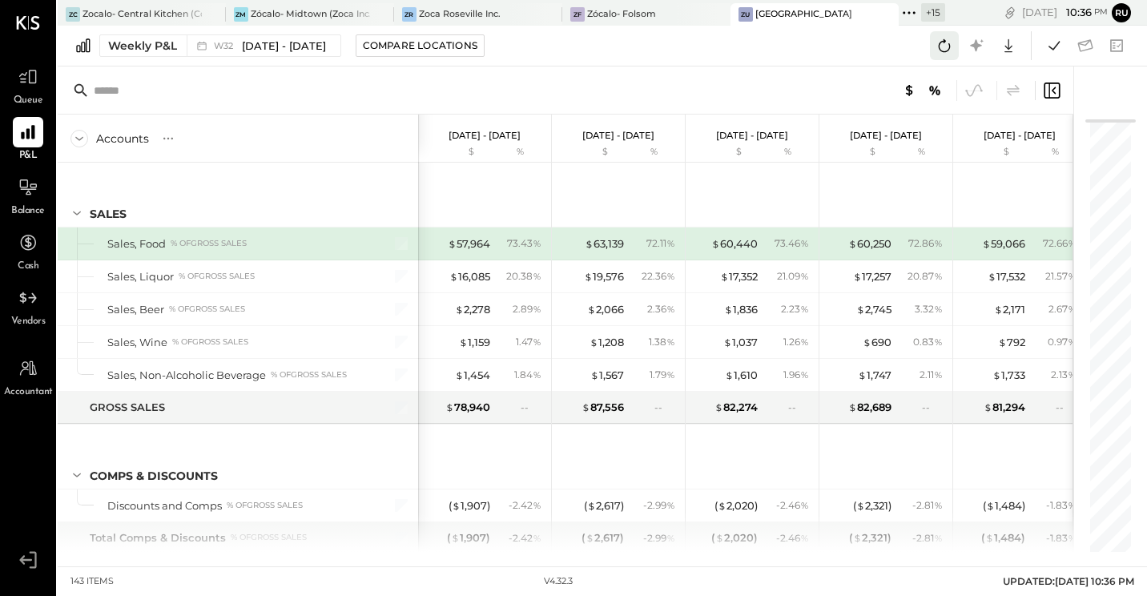
click at [943, 47] on icon at bounding box center [944, 45] width 21 height 21
click at [247, 46] on span "[DATE] - [DATE]" at bounding box center [284, 45] width 84 height 15
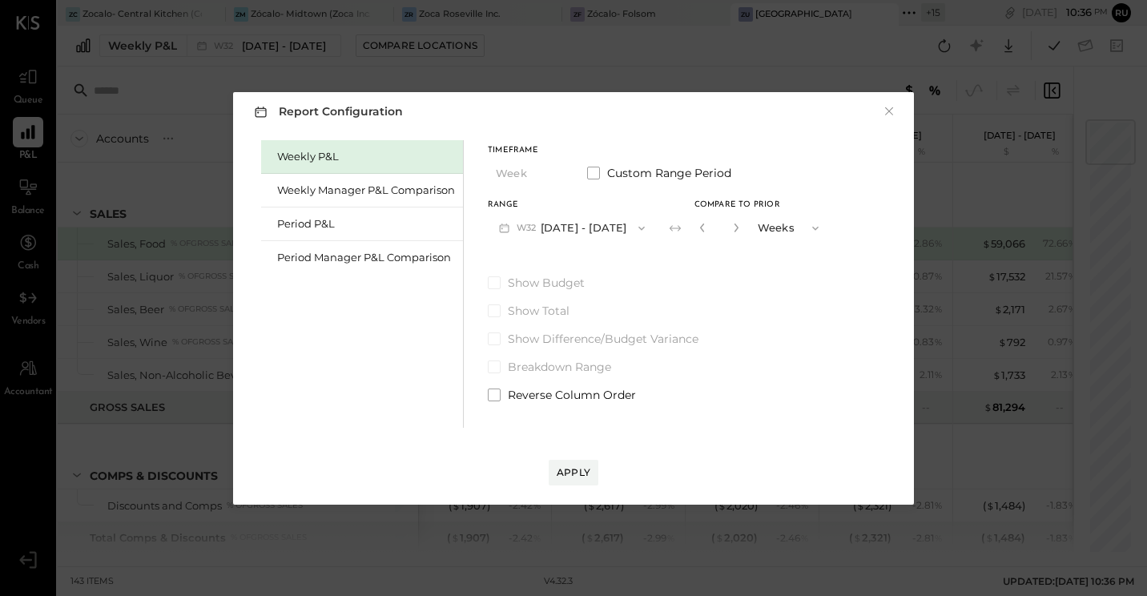
click at [592, 231] on button "W32 [DATE] - [DATE]" at bounding box center [572, 228] width 168 height 30
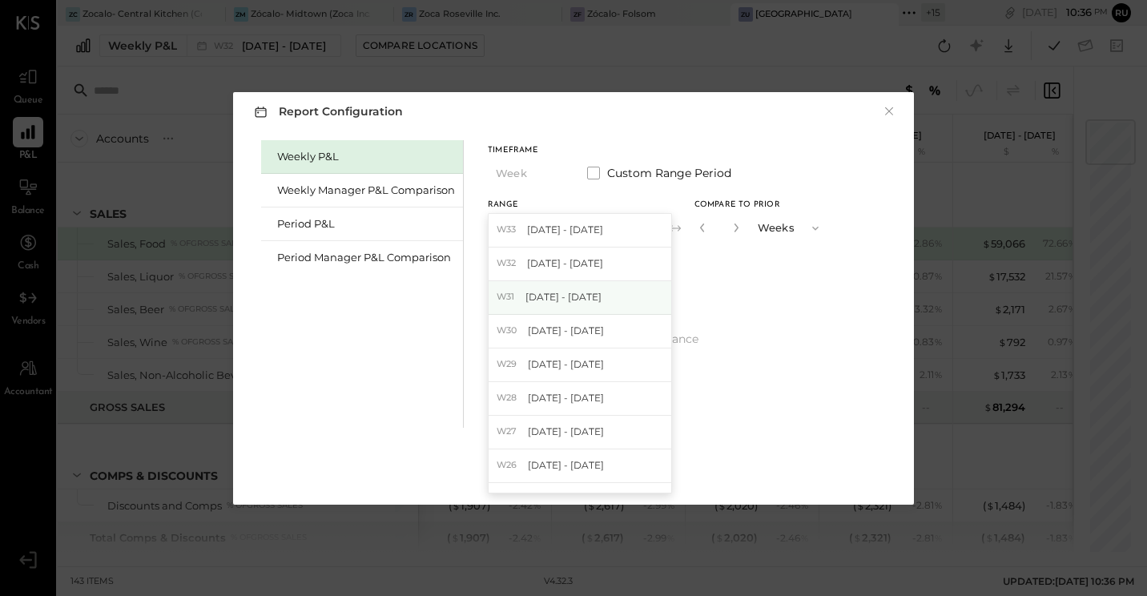
click at [585, 301] on span "[DATE] - [DATE]" at bounding box center [563, 297] width 76 height 14
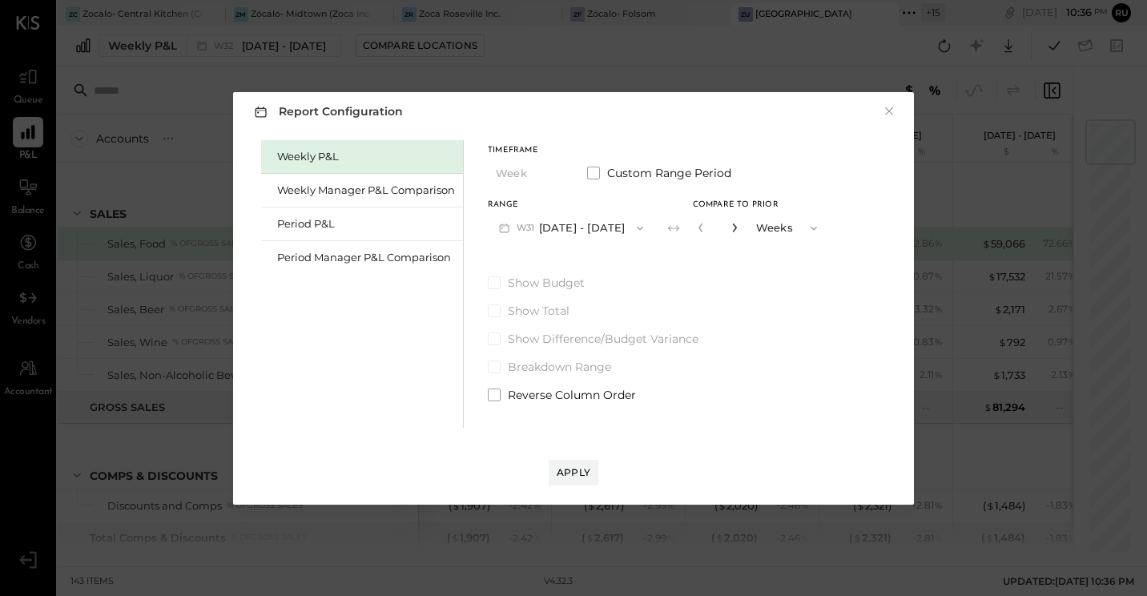
click at [739, 227] on icon "button" at bounding box center [735, 228] width 10 height 10
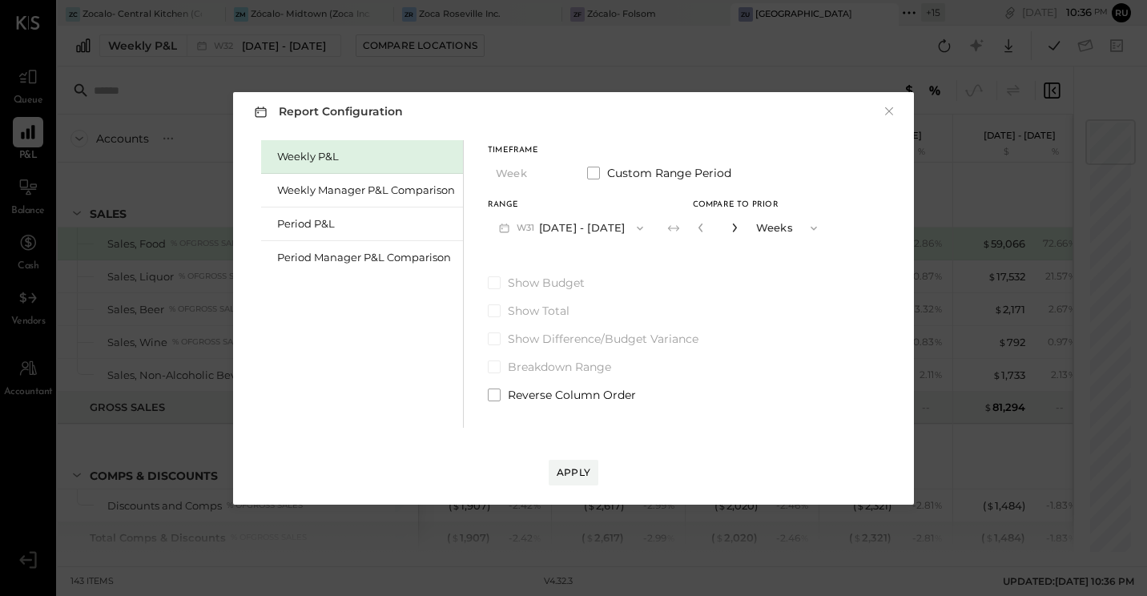
click at [739, 227] on icon "button" at bounding box center [735, 228] width 10 height 10
click at [739, 228] on icon "button" at bounding box center [735, 228] width 10 height 10
type input "**"
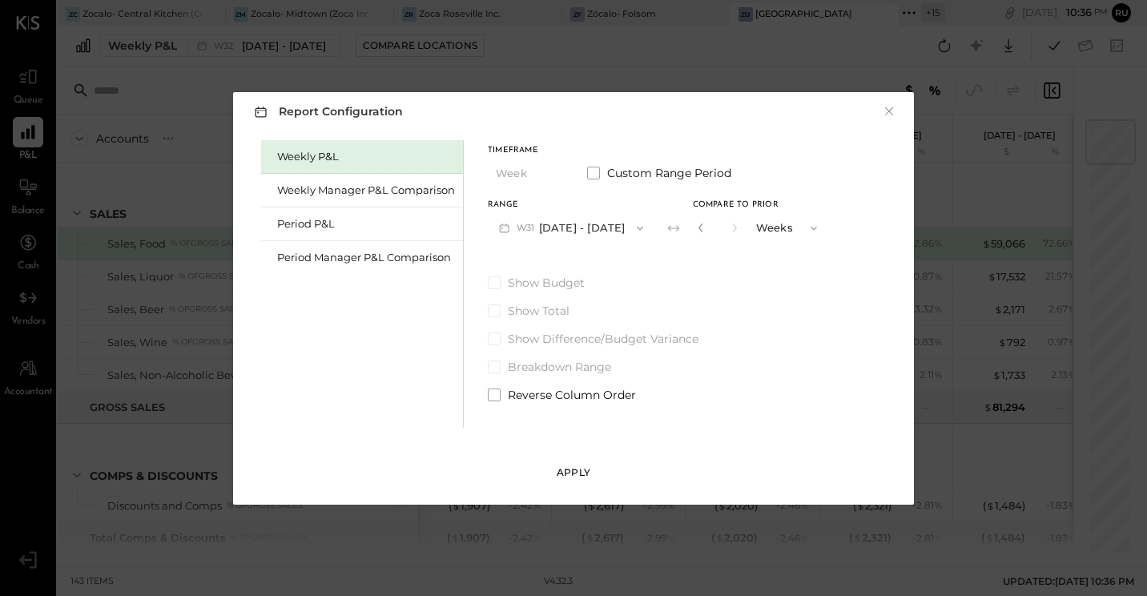
click at [588, 469] on div "Apply" at bounding box center [574, 472] width 34 height 14
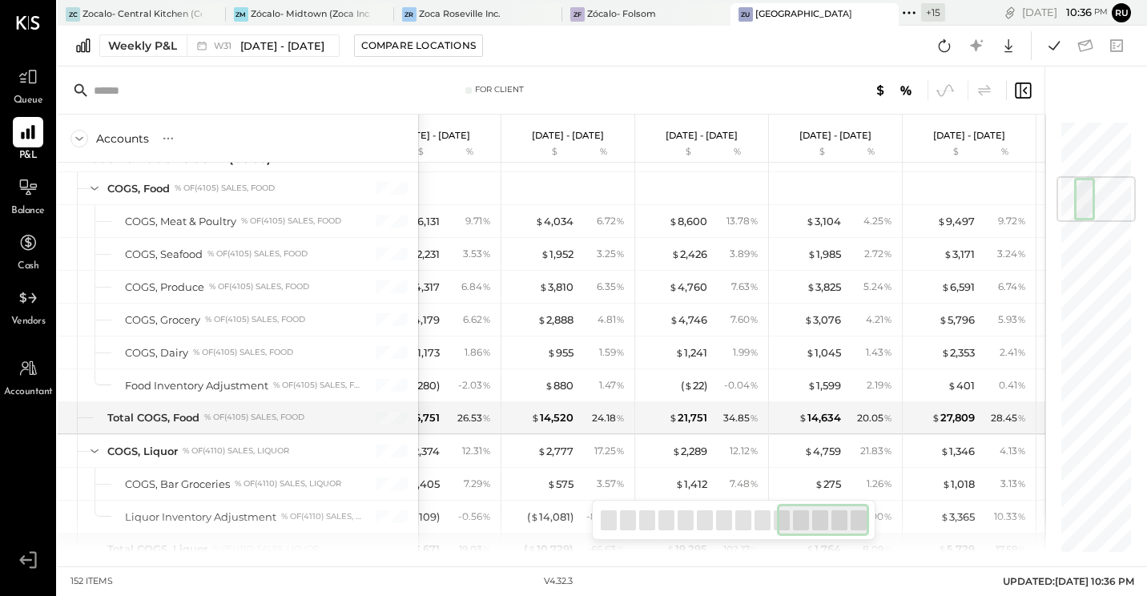
scroll to position [0, 1244]
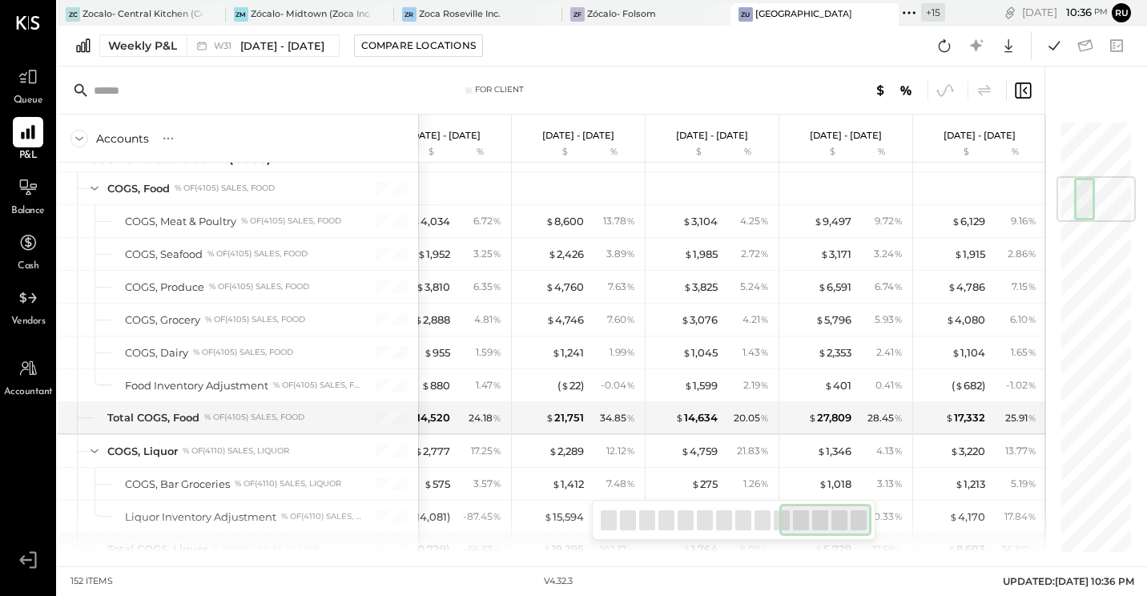
drag, startPoint x: 633, startPoint y: 522, endPoint x: 847, endPoint y: 528, distance: 213.9
click at [847, 528] on div at bounding box center [825, 520] width 92 height 32
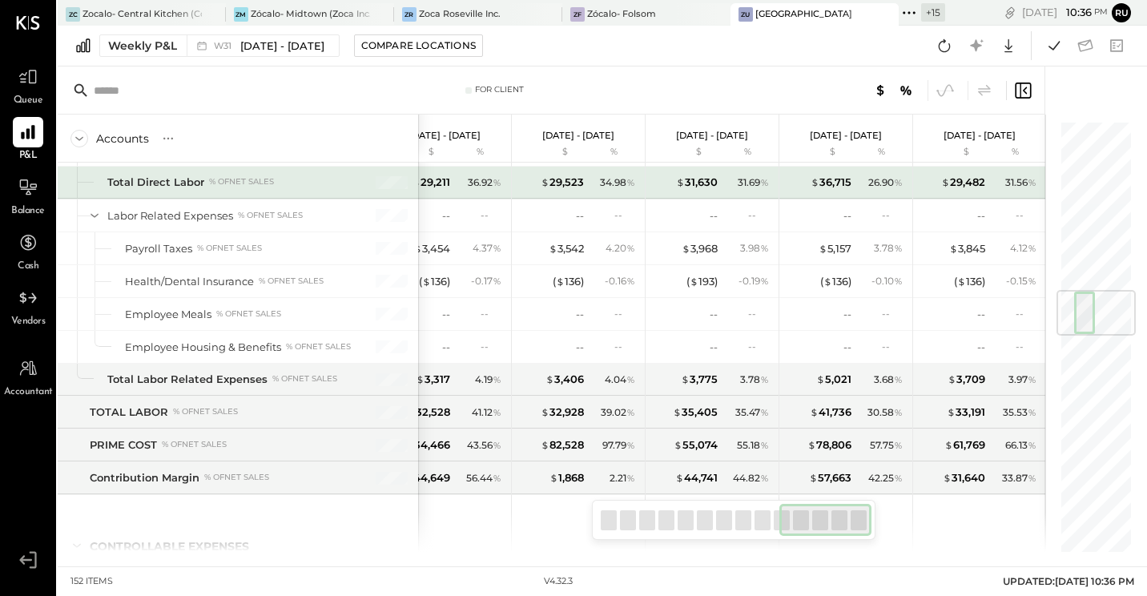
scroll to position [1442, 0]
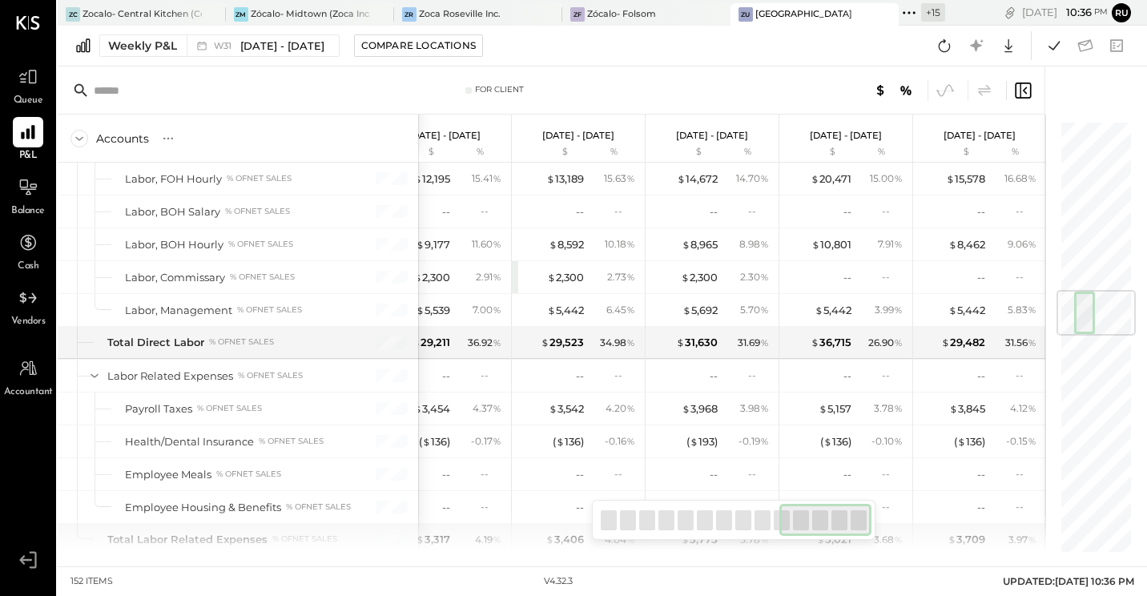
click at [811, 526] on div at bounding box center [825, 520] width 92 height 32
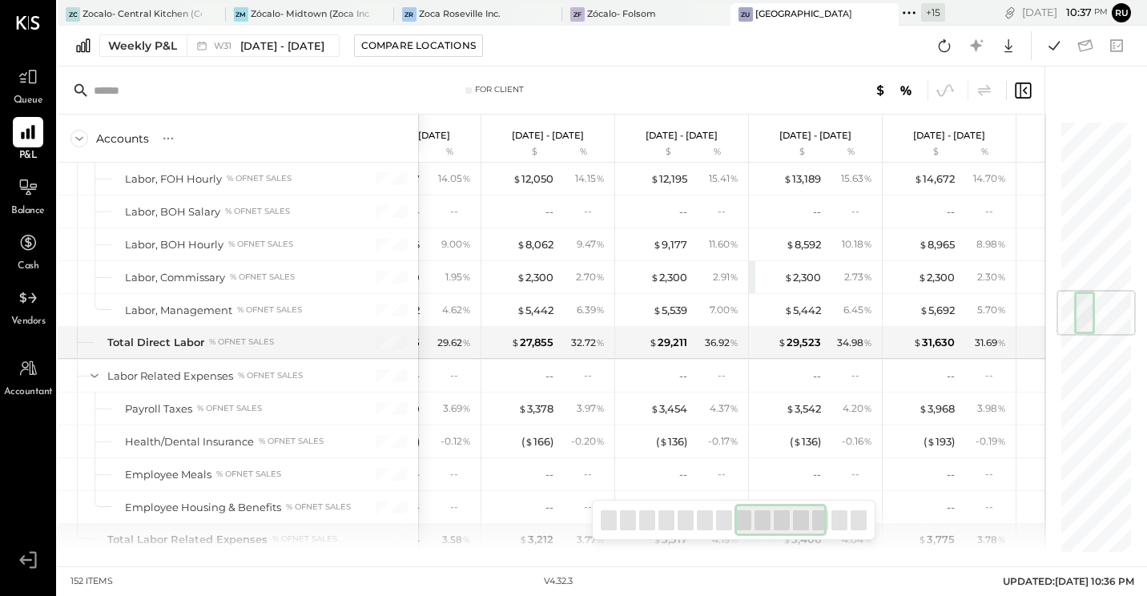
scroll to position [0, 871]
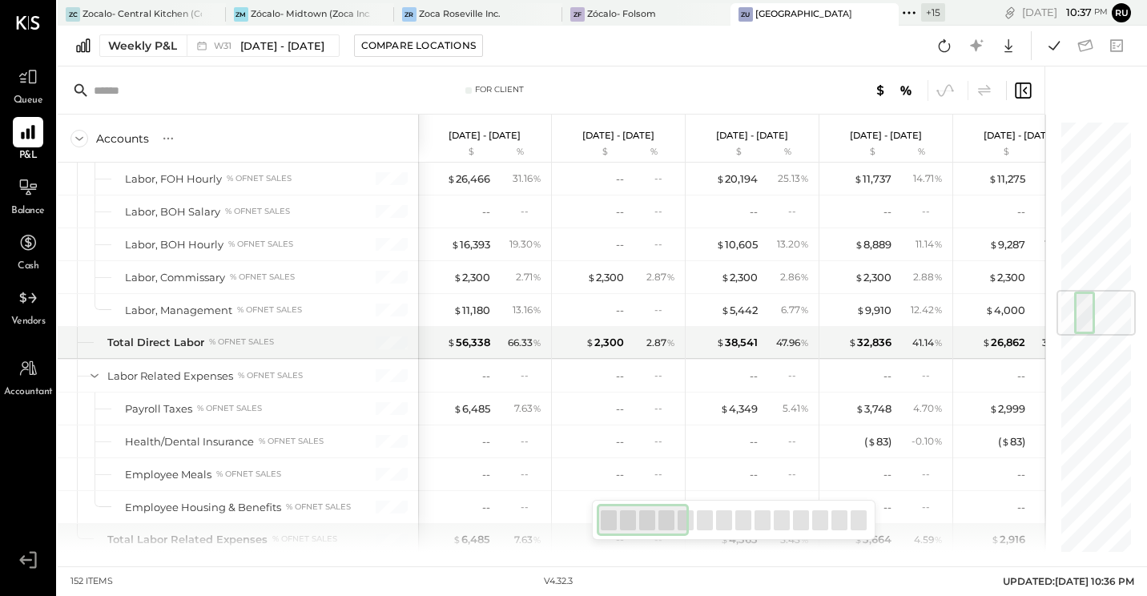
drag, startPoint x: 841, startPoint y: 528, endPoint x: 605, endPoint y: 539, distance: 235.7
click at [605, 539] on div at bounding box center [734, 520] width 284 height 40
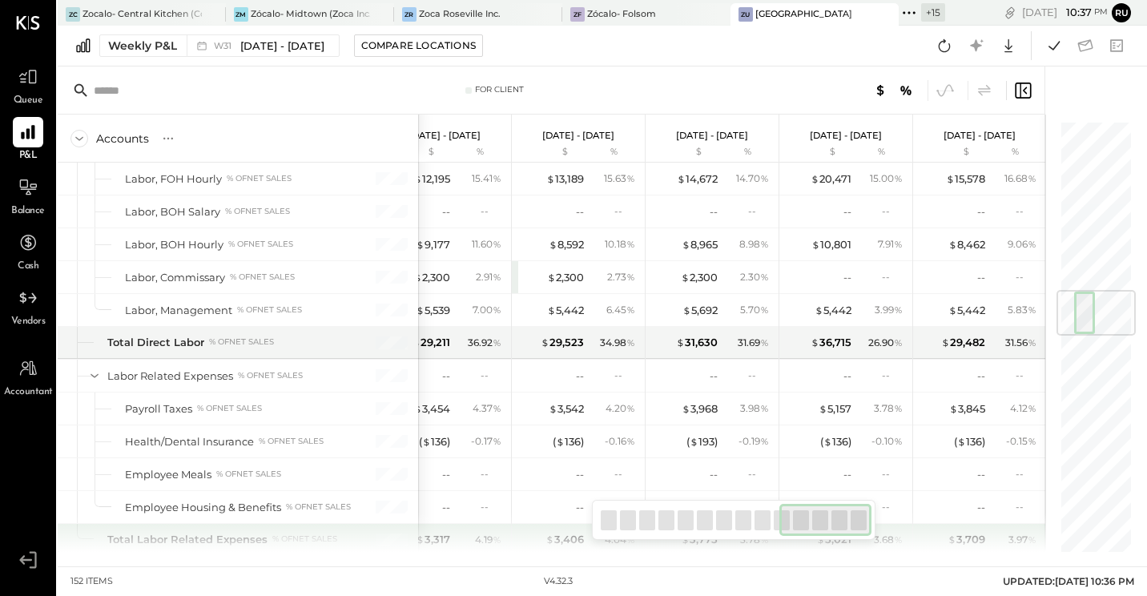
drag, startPoint x: 649, startPoint y: 512, endPoint x: 877, endPoint y: 538, distance: 229.8
click at [877, 538] on div "For Client Accounts S % GL [DATE] - [DATE] $ % [DATE] - [DATE] $ % [DATE] - [DA…" at bounding box center [551, 308] width 987 height 485
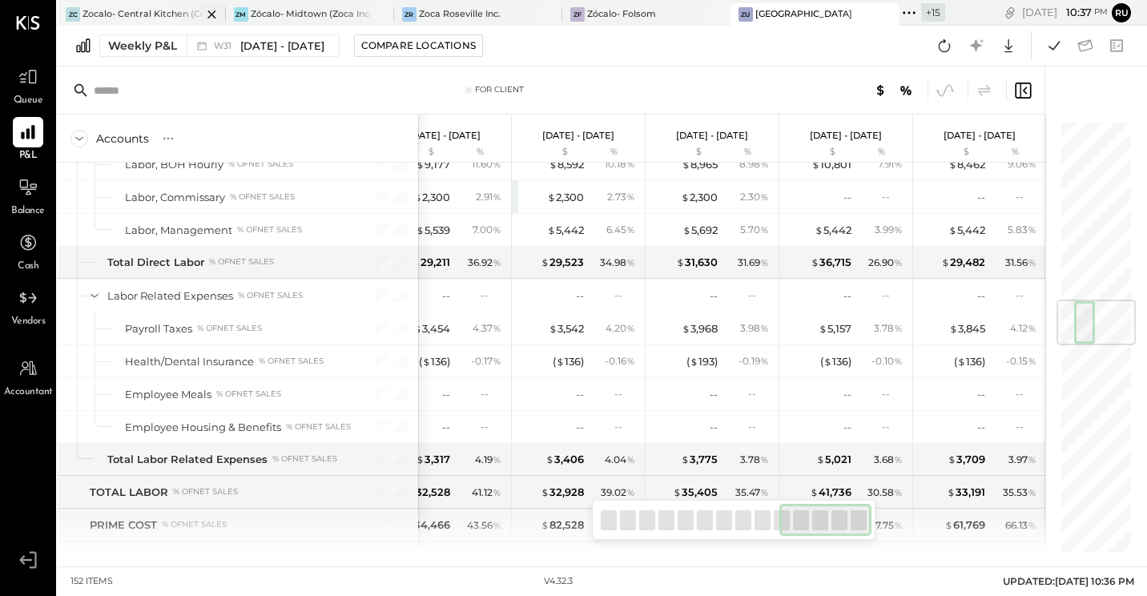
click at [131, 12] on div "Zocalo- Central Kitchen (Commissary)" at bounding box center [141, 14] width 119 height 13
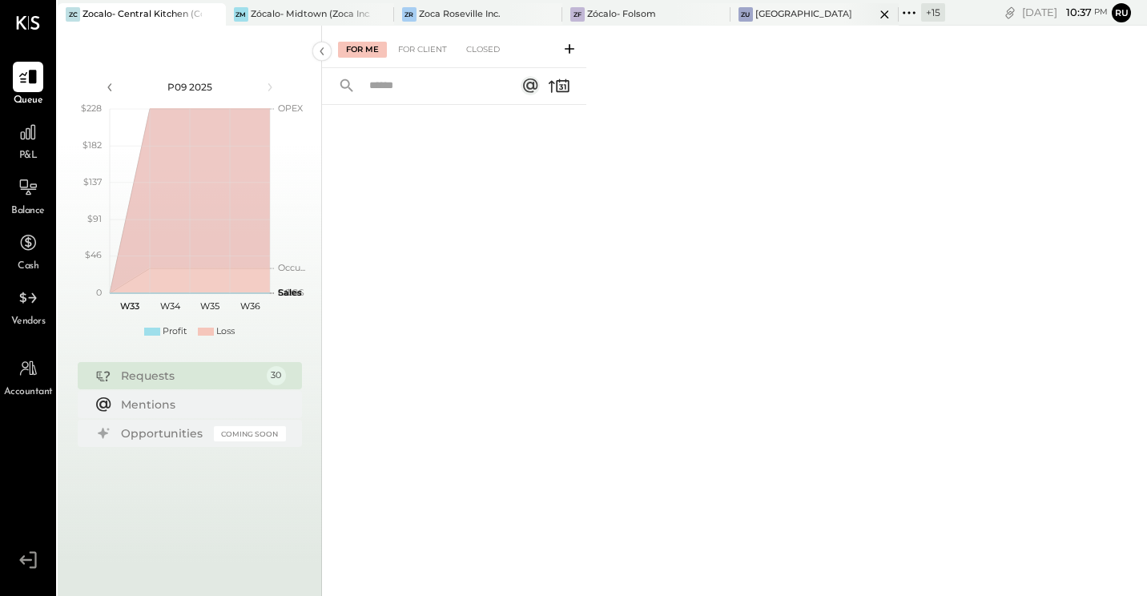
click at [821, 18] on div "[GEOGRAPHIC_DATA]" at bounding box center [803, 14] width 97 height 13
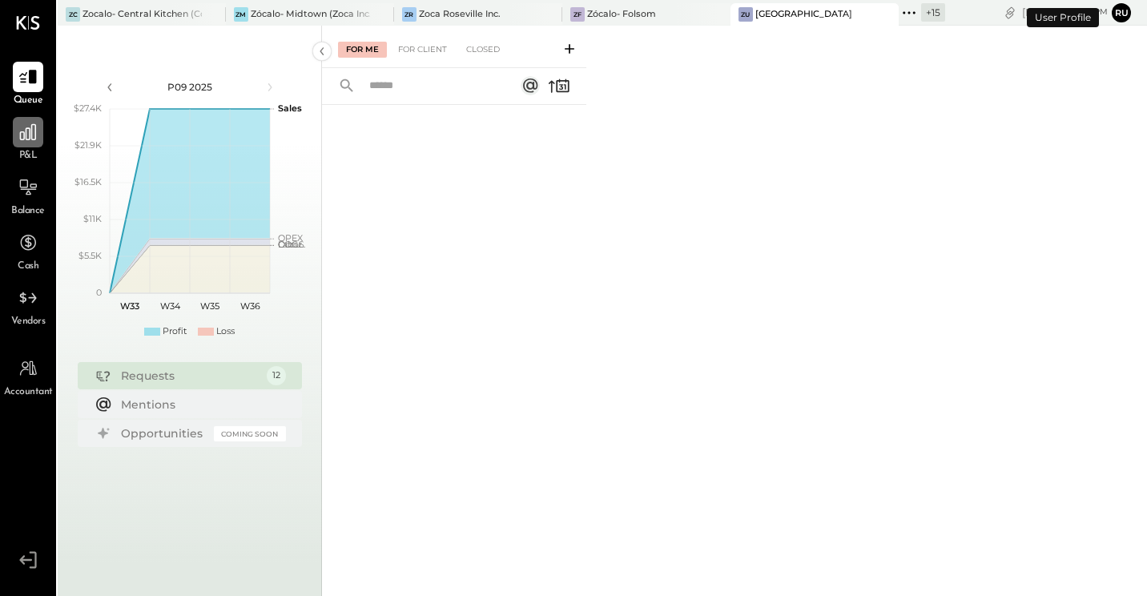
click at [25, 142] on icon at bounding box center [28, 132] width 21 height 21
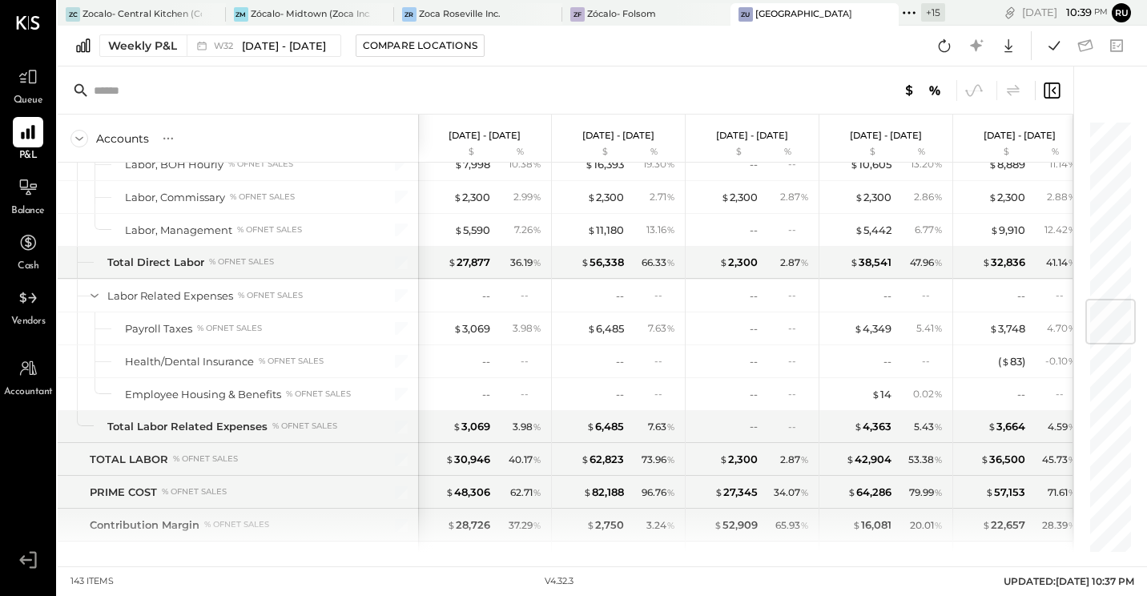
scroll to position [1281, 0]
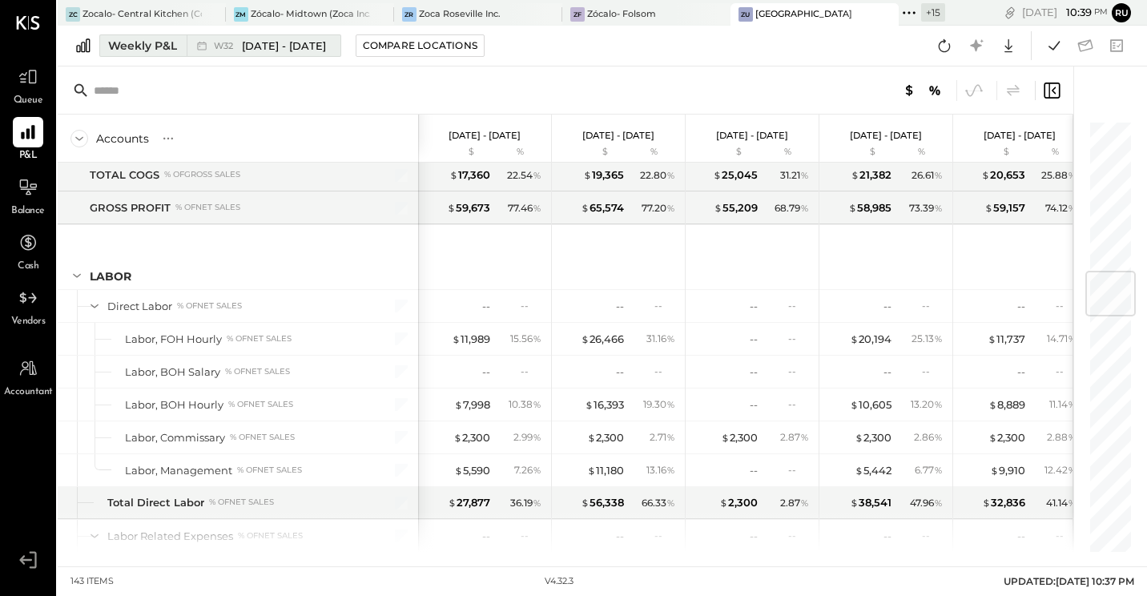
click at [297, 52] on span "[DATE] - [DATE]" at bounding box center [284, 45] width 84 height 15
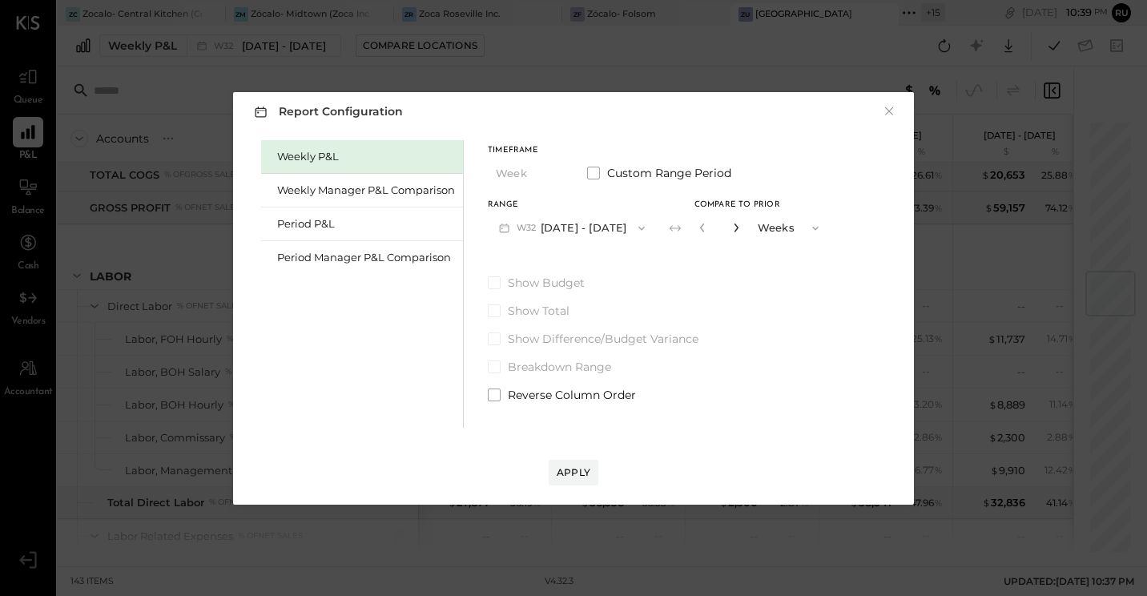
click at [732, 229] on icon "button" at bounding box center [736, 228] width 10 height 10
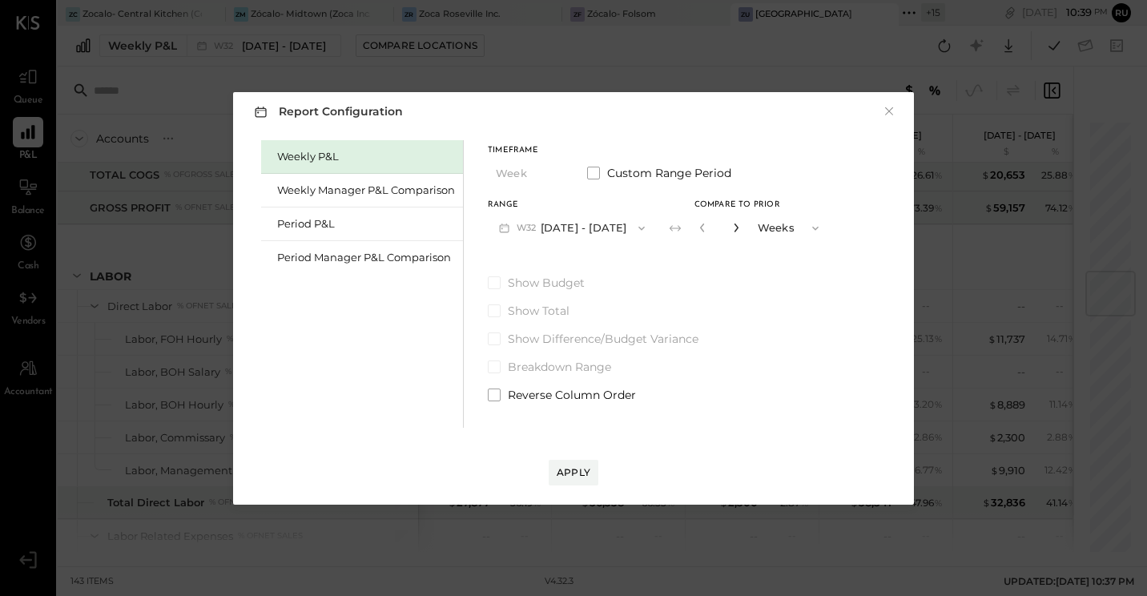
click at [732, 229] on icon "button" at bounding box center [736, 228] width 10 height 10
type input "**"
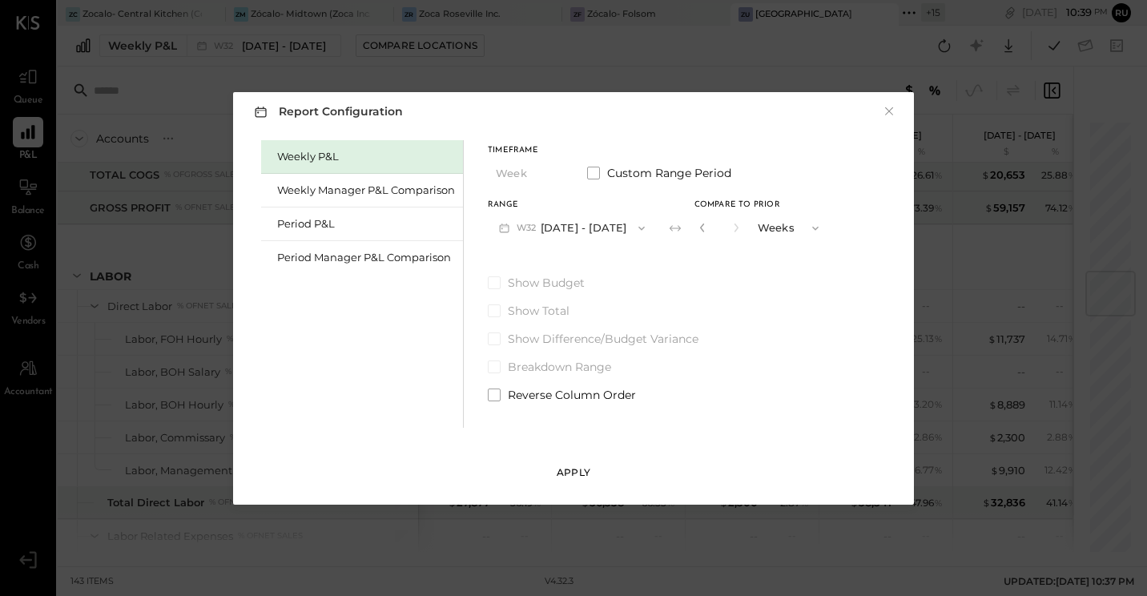
click at [578, 471] on div "Apply" at bounding box center [574, 472] width 34 height 14
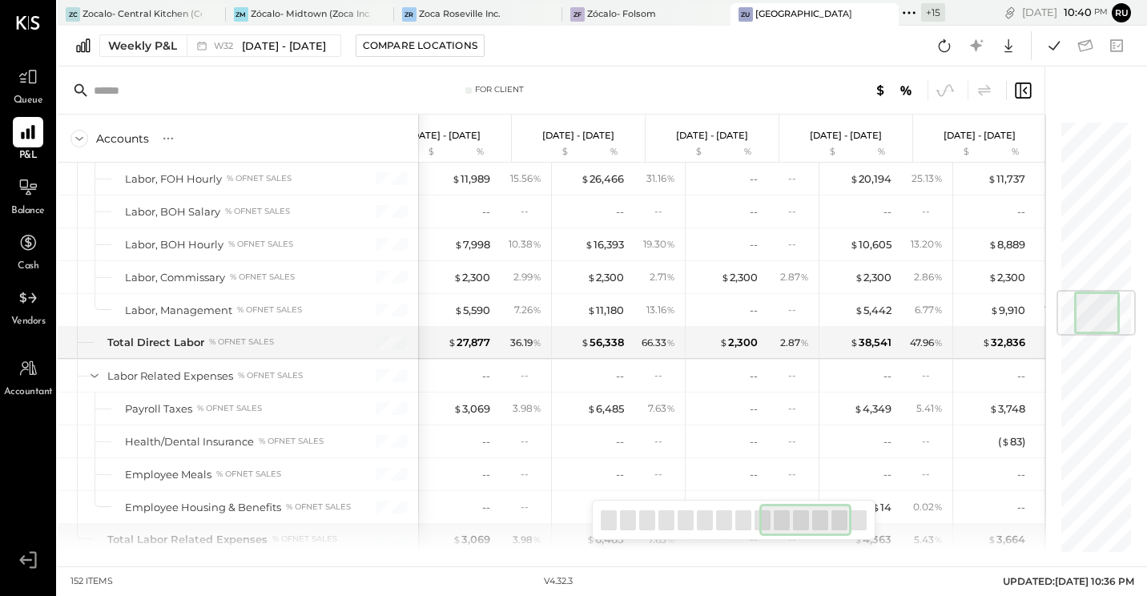
scroll to position [0, 1244]
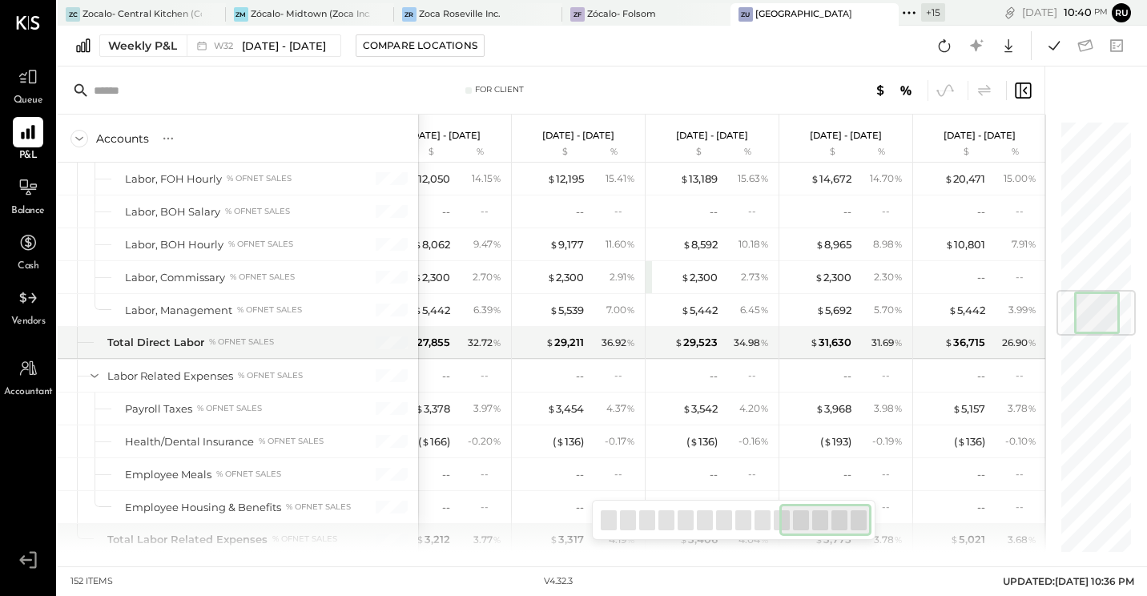
drag, startPoint x: 653, startPoint y: 531, endPoint x: 867, endPoint y: 529, distance: 213.0
click at [867, 529] on div at bounding box center [825, 520] width 92 height 32
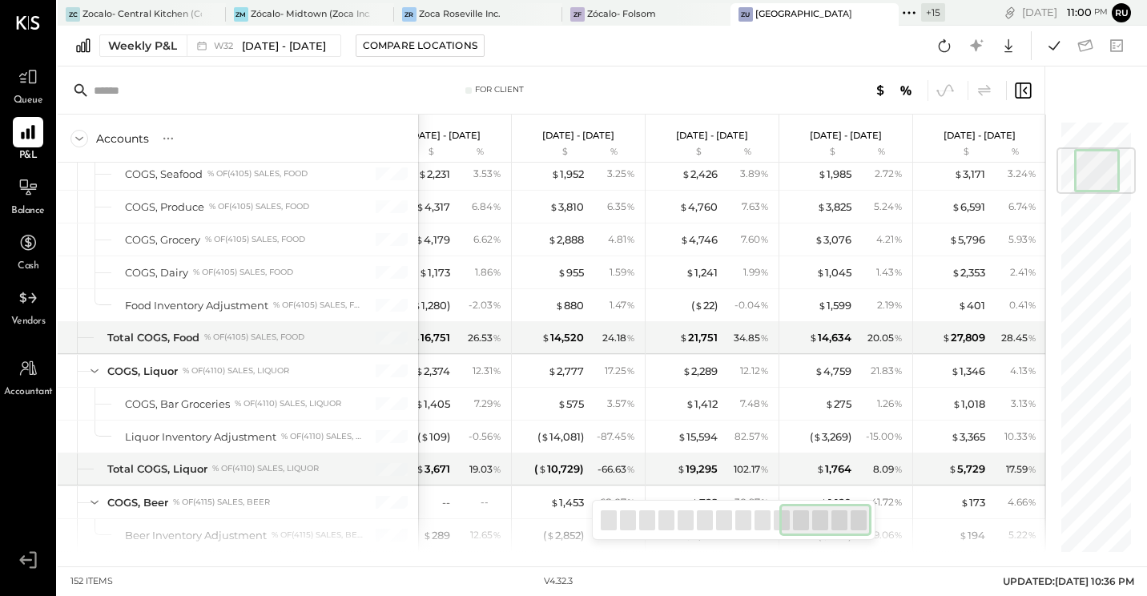
scroll to position [240, 0]
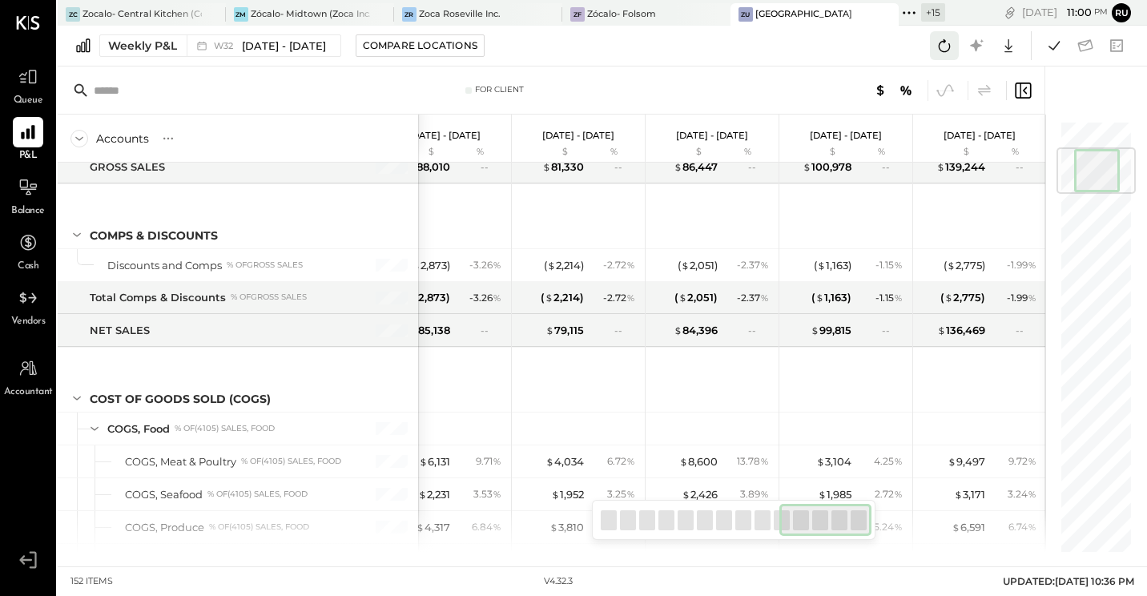
click at [939, 49] on icon at bounding box center [944, 45] width 21 height 21
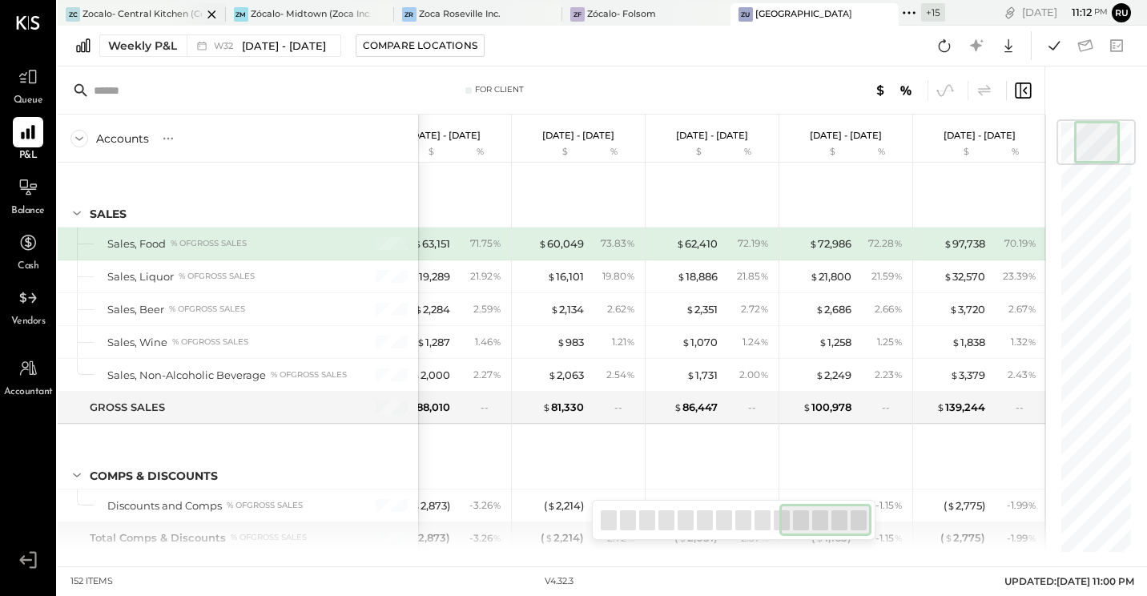
click at [139, 9] on div "Zocalo- Central Kitchen (Commissary)" at bounding box center [141, 14] width 119 height 13
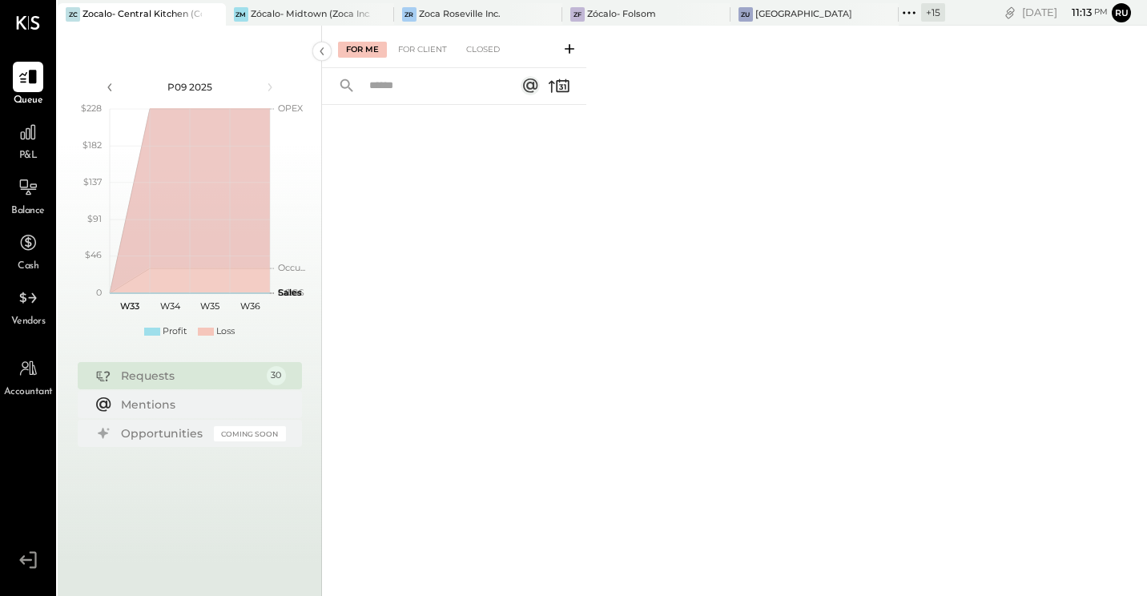
click at [24, 316] on span "Vendors" at bounding box center [28, 322] width 34 height 14
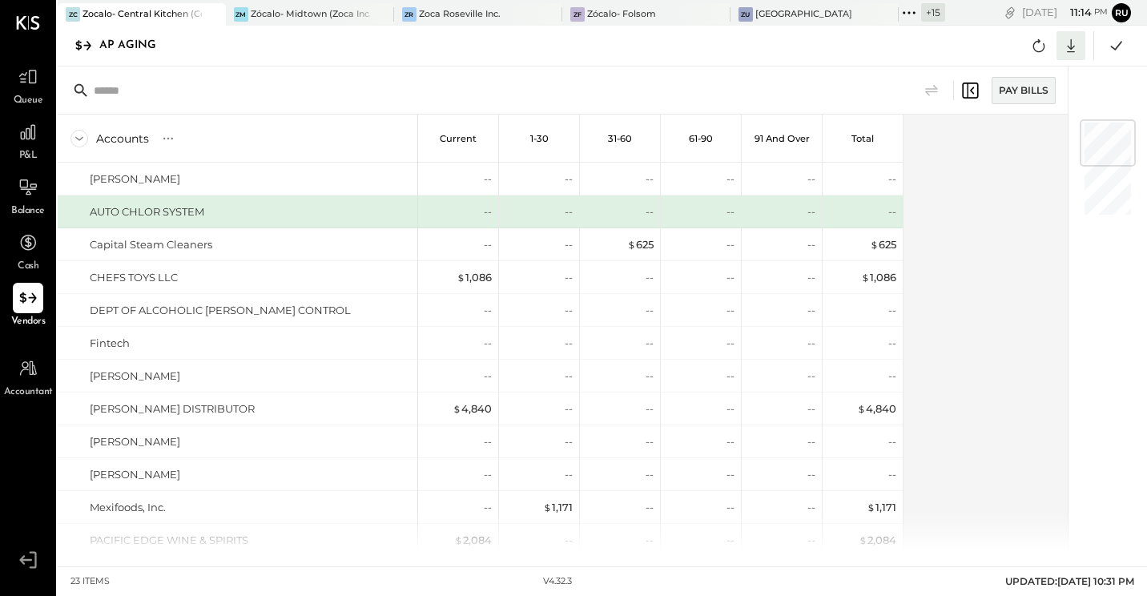
click at [1068, 46] on icon at bounding box center [1071, 46] width 8 height 14
click at [1010, 73] on link "CSV" at bounding box center [1021, 72] width 128 height 34
click at [921, 12] on div "+ 15" at bounding box center [933, 12] width 24 height 18
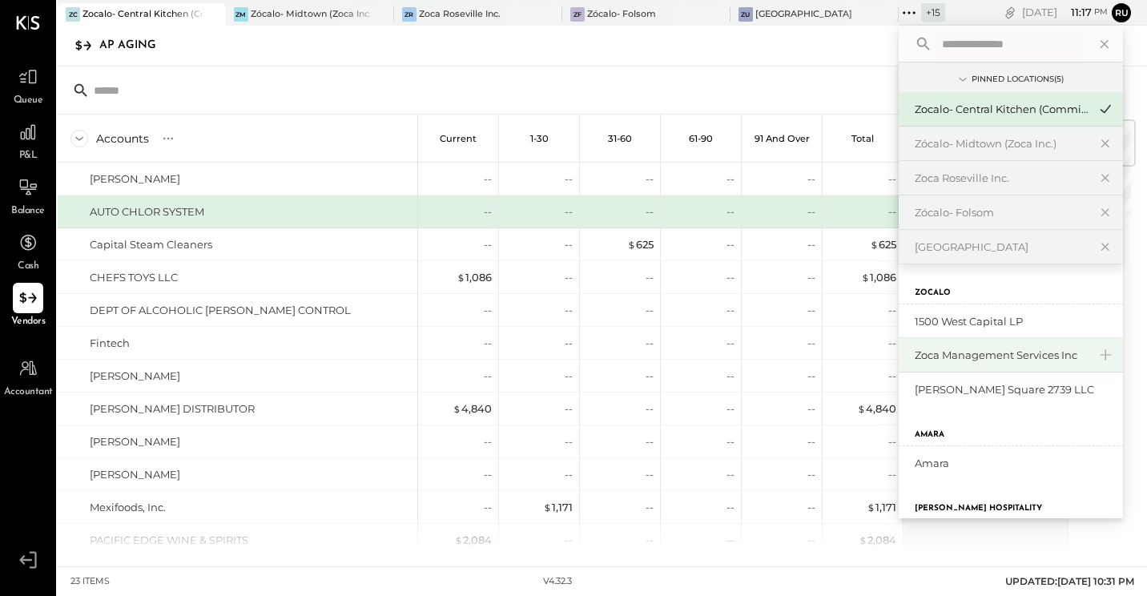
click at [979, 351] on div "Zoca Management Services Inc" at bounding box center [1001, 355] width 173 height 15
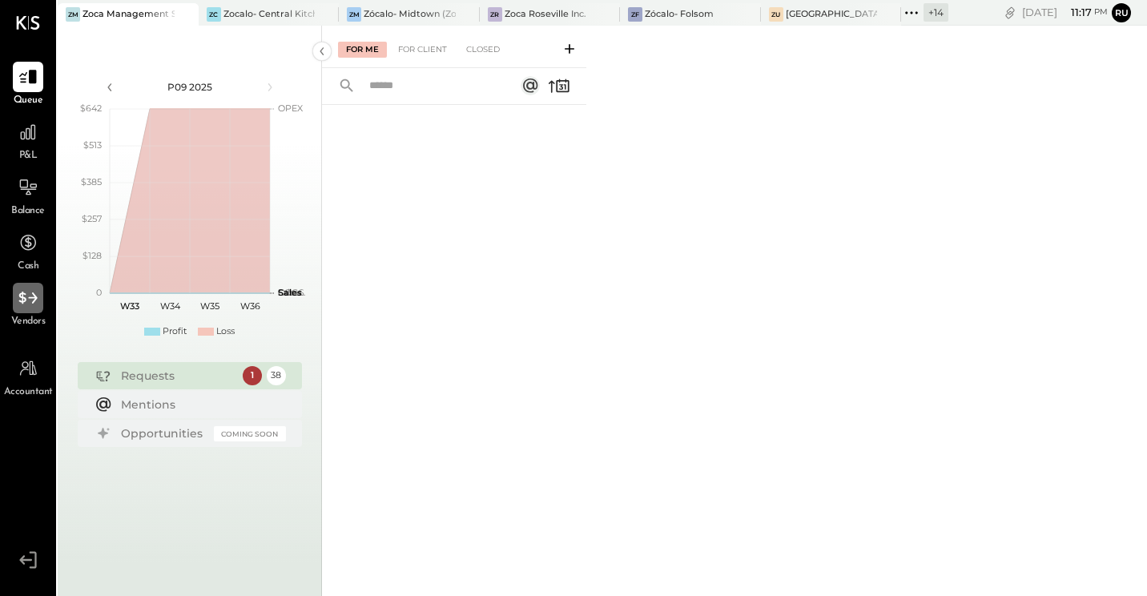
click at [28, 306] on icon at bounding box center [28, 298] width 21 height 21
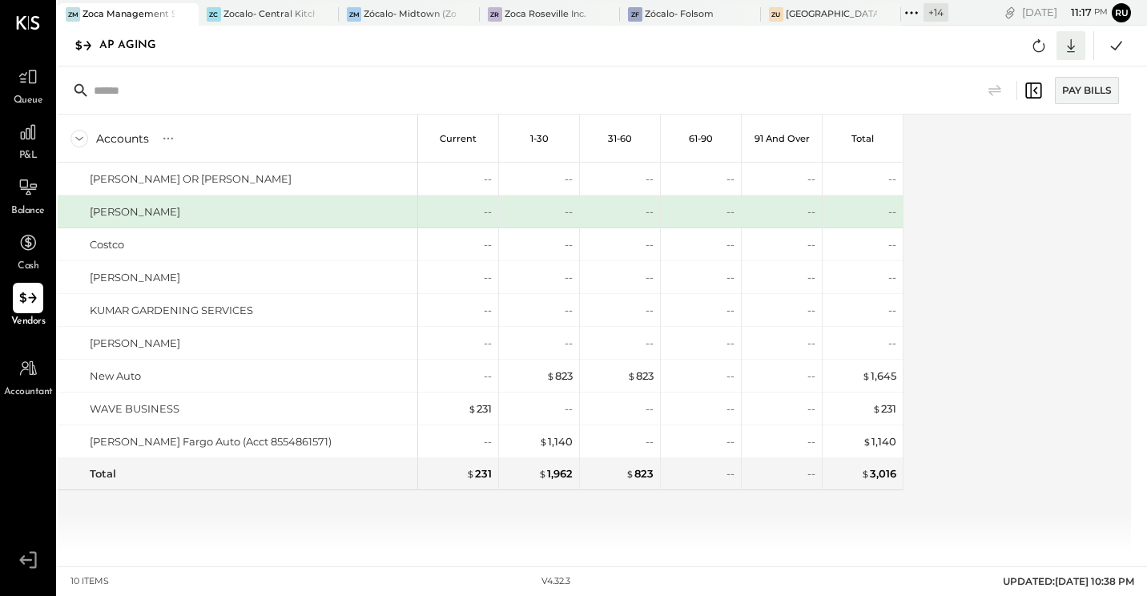
click at [1068, 43] on icon at bounding box center [1070, 45] width 21 height 21
click at [1001, 65] on link "CSV" at bounding box center [1021, 72] width 128 height 34
click at [687, 13] on div "Zócalo- Folsom" at bounding box center [679, 14] width 69 height 13
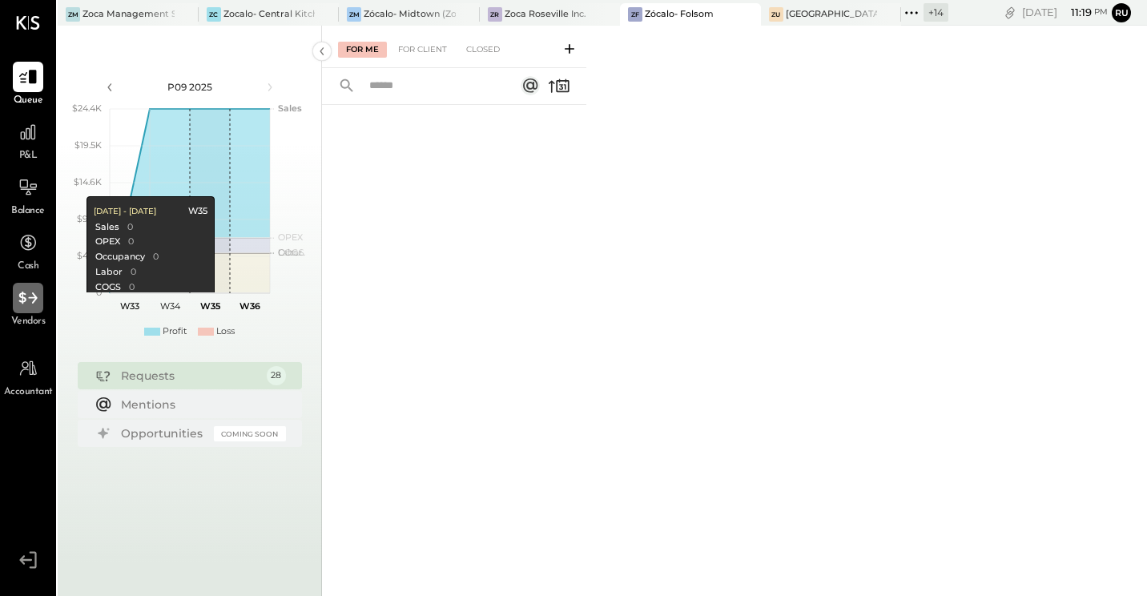
click at [35, 302] on icon at bounding box center [28, 298] width 21 height 21
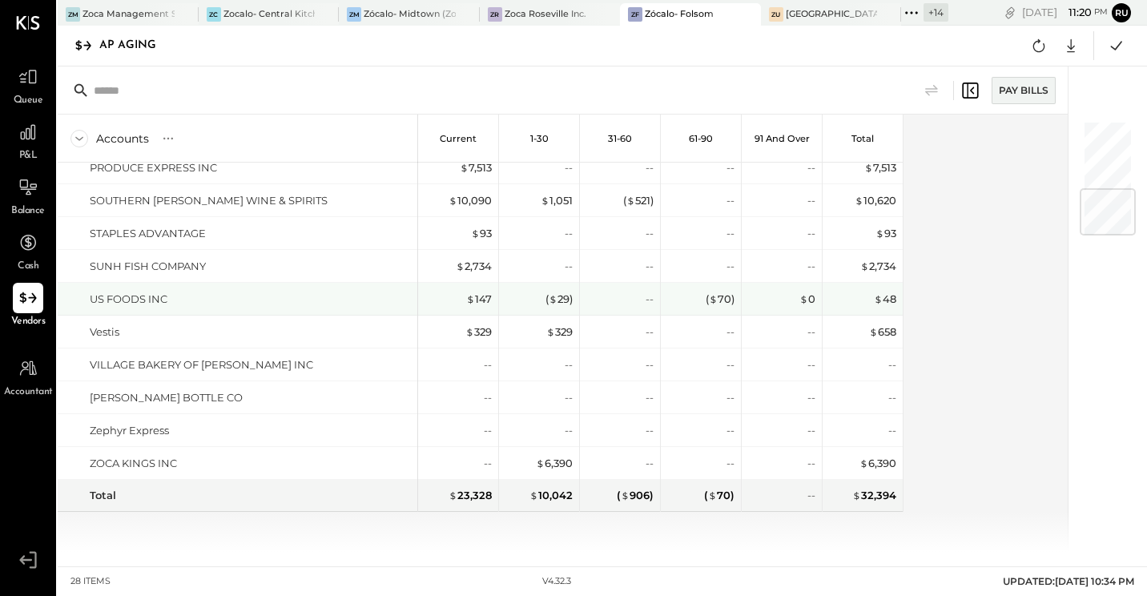
scroll to position [249, 0]
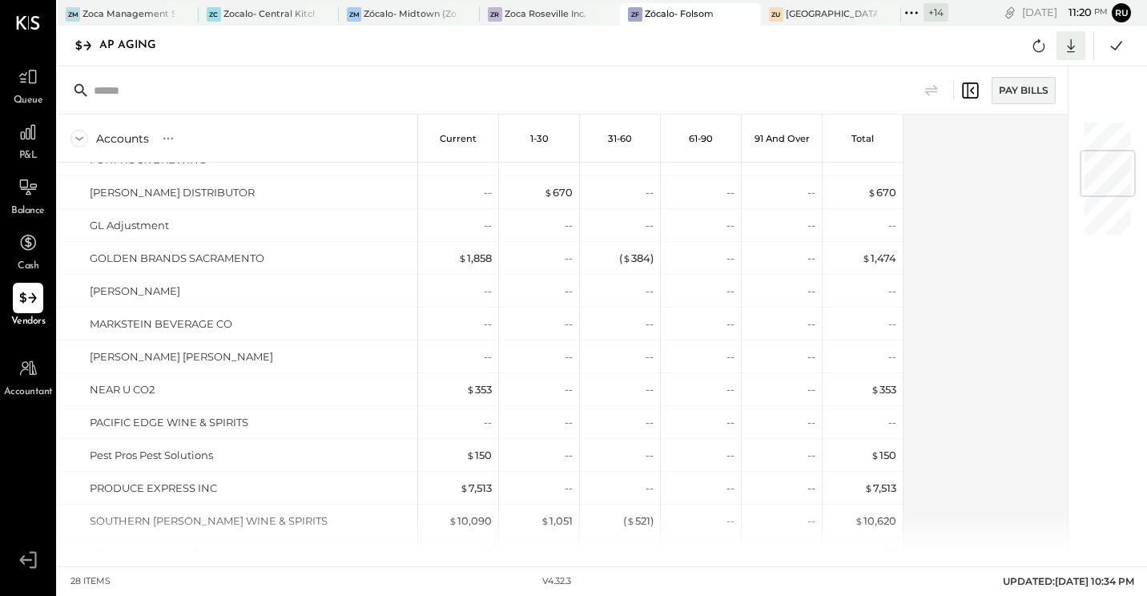
click at [1076, 47] on icon at bounding box center [1070, 45] width 21 height 21
click at [1006, 74] on link "CSV" at bounding box center [1021, 72] width 128 height 34
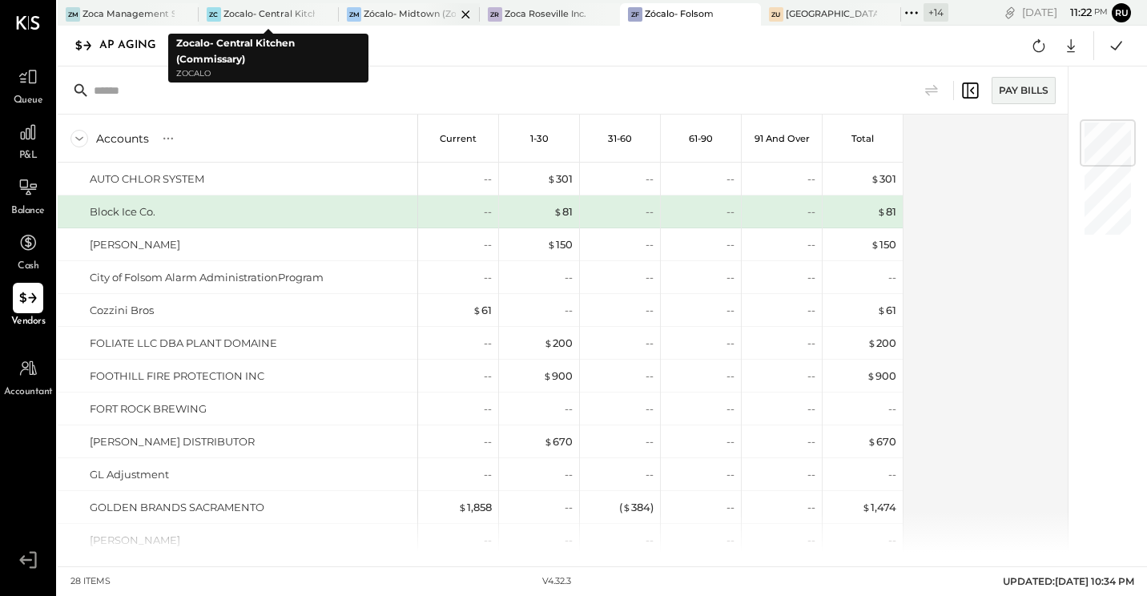
click at [390, 10] on div "Zócalo- Midtown (Zoca Inc.)" at bounding box center [410, 14] width 92 height 13
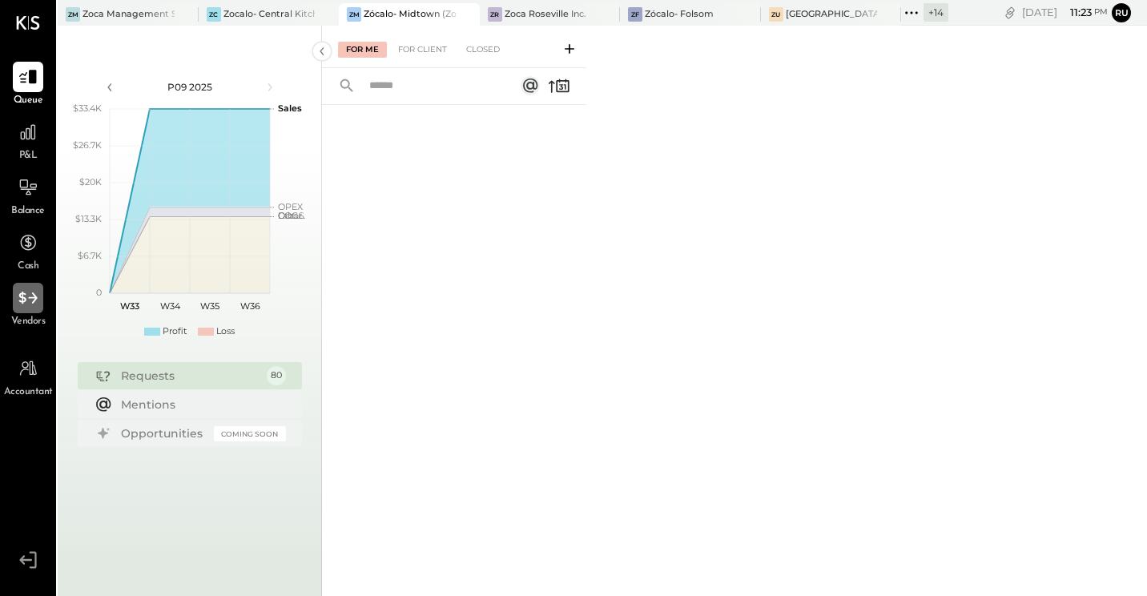
click at [23, 308] on icon at bounding box center [28, 298] width 21 height 21
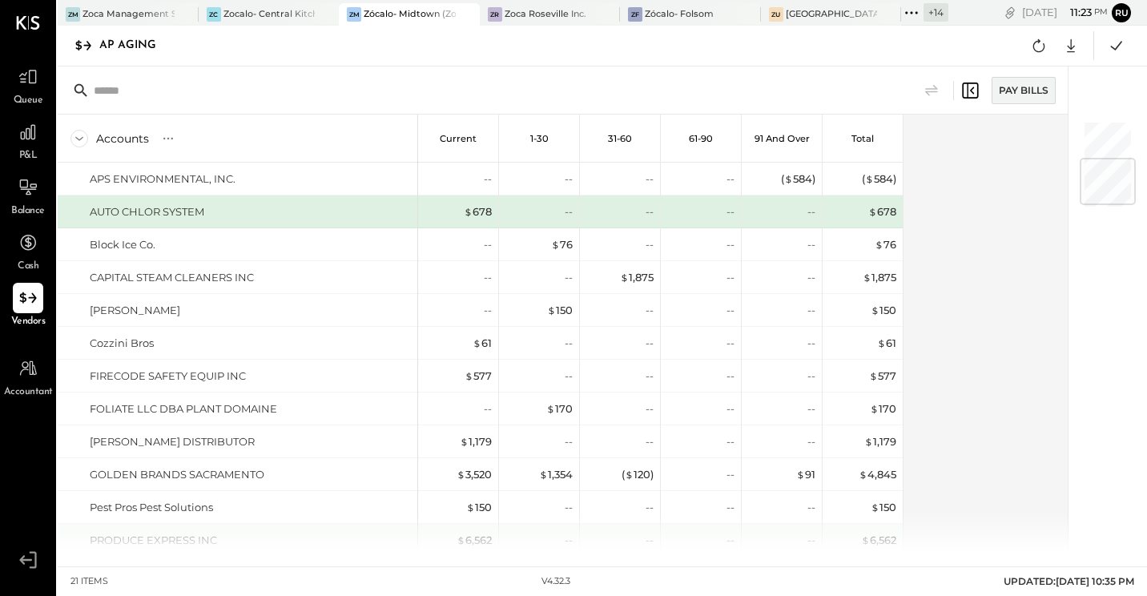
scroll to position [340, 0]
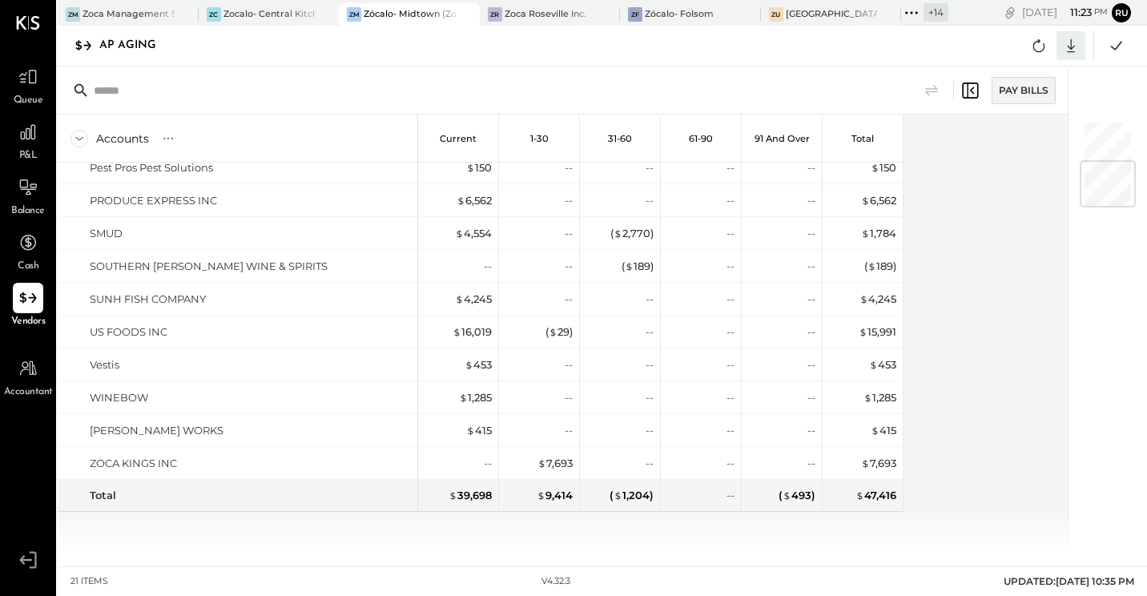
click at [1072, 48] on icon at bounding box center [1071, 46] width 8 height 14
click at [1018, 68] on link "CSV" at bounding box center [1021, 72] width 128 height 34
click at [645, 533] on div "APS ENVIRONMENTAL, INC. AUTO CHLOR SYSTEM Block Ice Co. CAPITAL STEAM CLEANERS …" at bounding box center [481, 357] width 846 height 389
click at [553, 14] on div "Zoca Roseville Inc." at bounding box center [546, 14] width 82 height 13
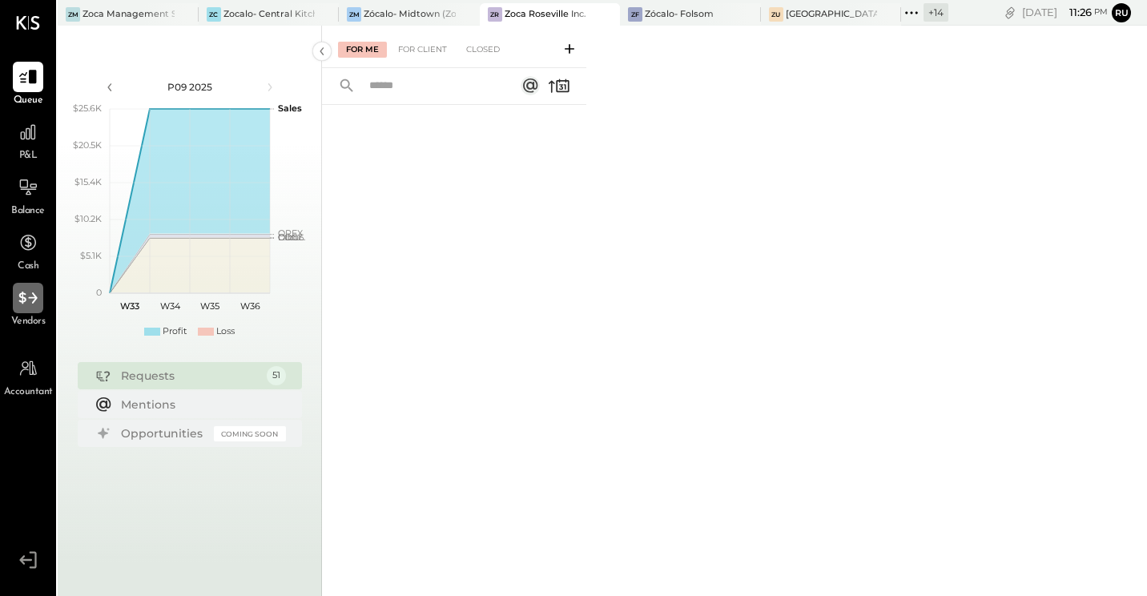
click at [32, 304] on icon at bounding box center [28, 298] width 21 height 21
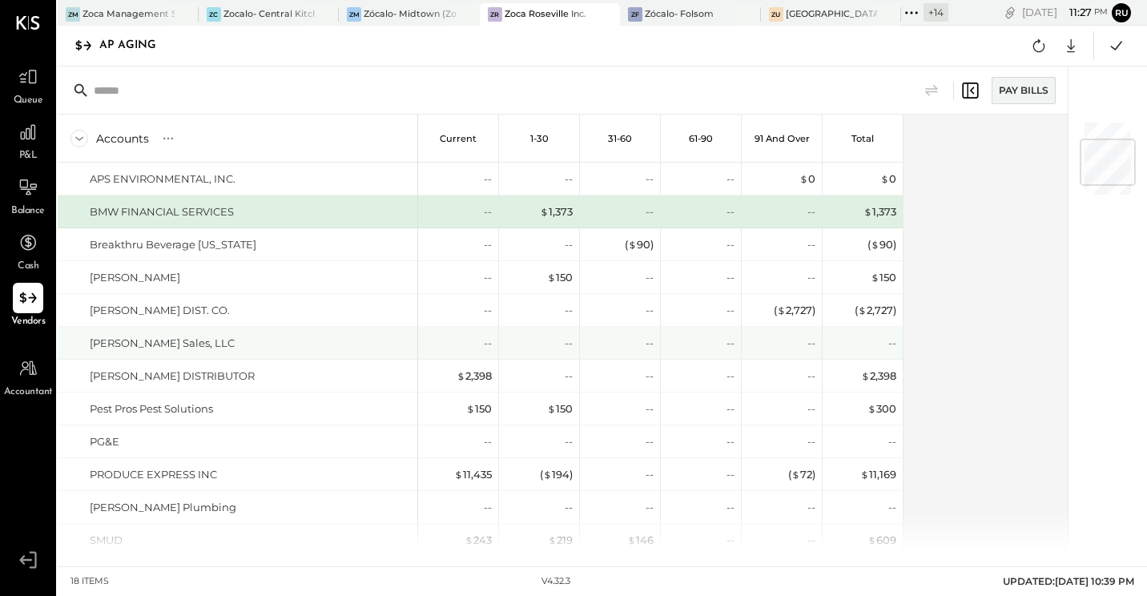
scroll to position [241, 0]
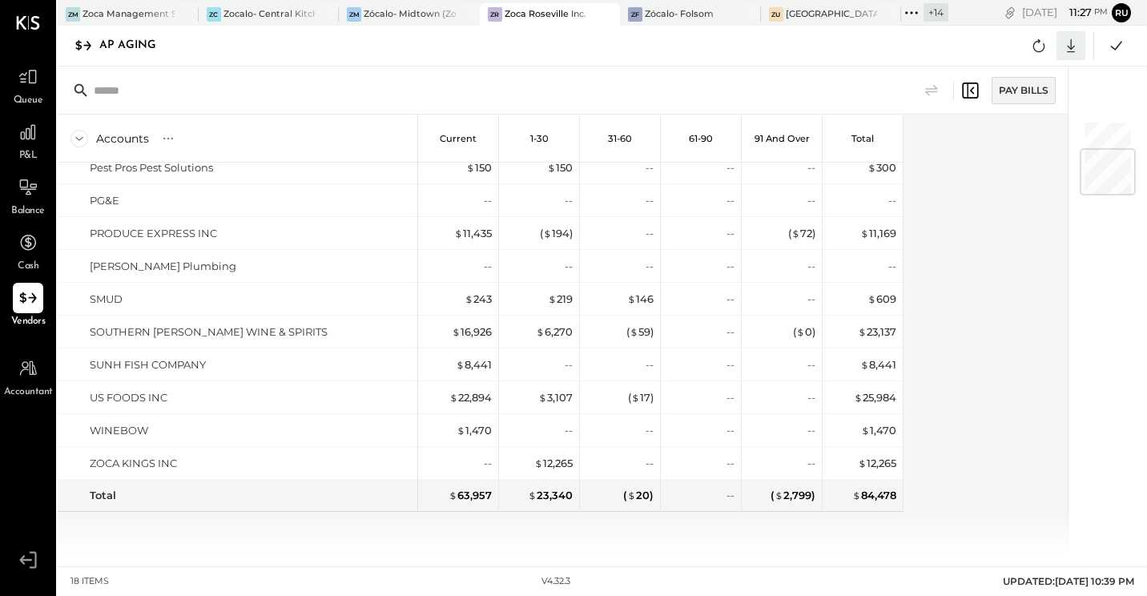
click at [1071, 45] on icon at bounding box center [1071, 46] width 8 height 14
click at [1001, 70] on link "CSV" at bounding box center [1021, 72] width 128 height 34
click at [634, 55] on div "AP Aging CSV Google Sheets Excel" at bounding box center [602, 46] width 1089 height 41
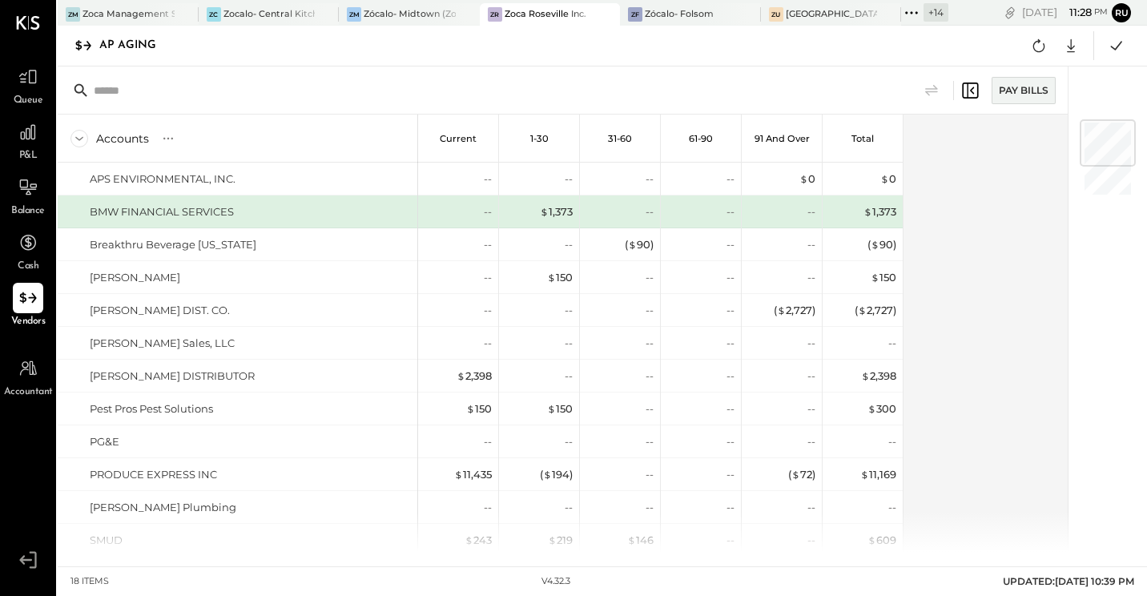
click at [626, 78] on div "Pay Bills" at bounding box center [563, 90] width 1010 height 48
click at [813, 16] on div "[GEOGRAPHIC_DATA]" at bounding box center [832, 14] width 92 height 13
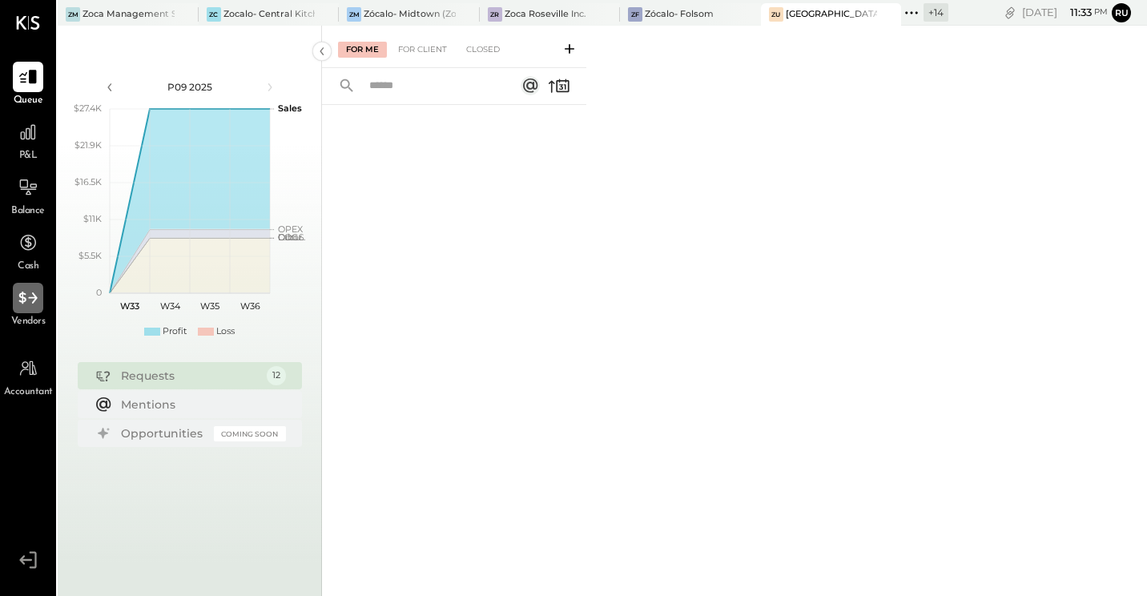
click at [31, 310] on div at bounding box center [28, 298] width 30 height 30
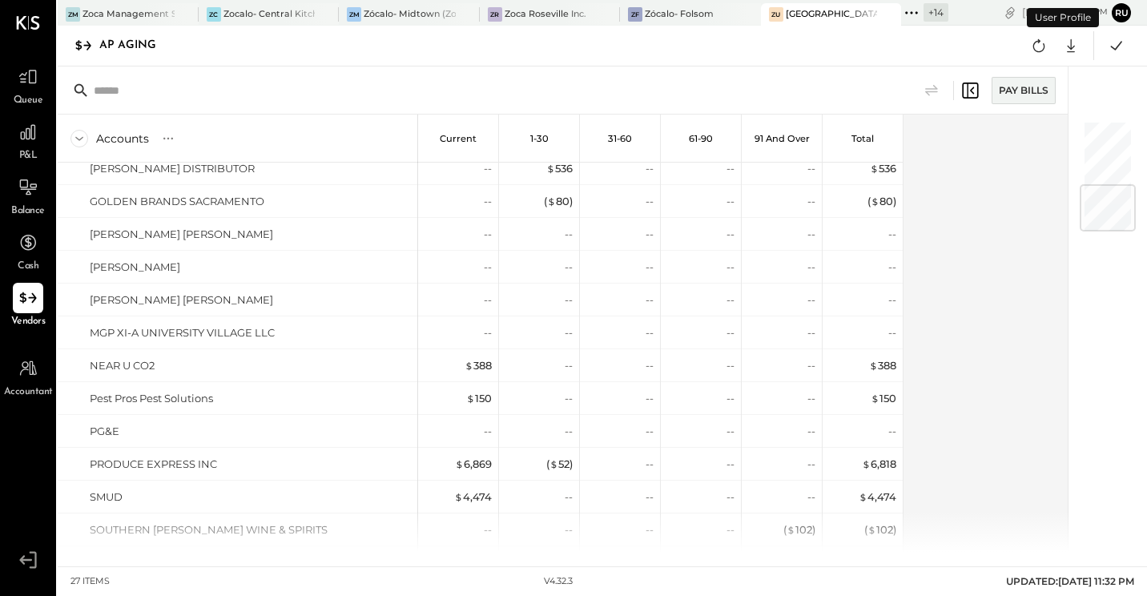
scroll to position [537, 0]
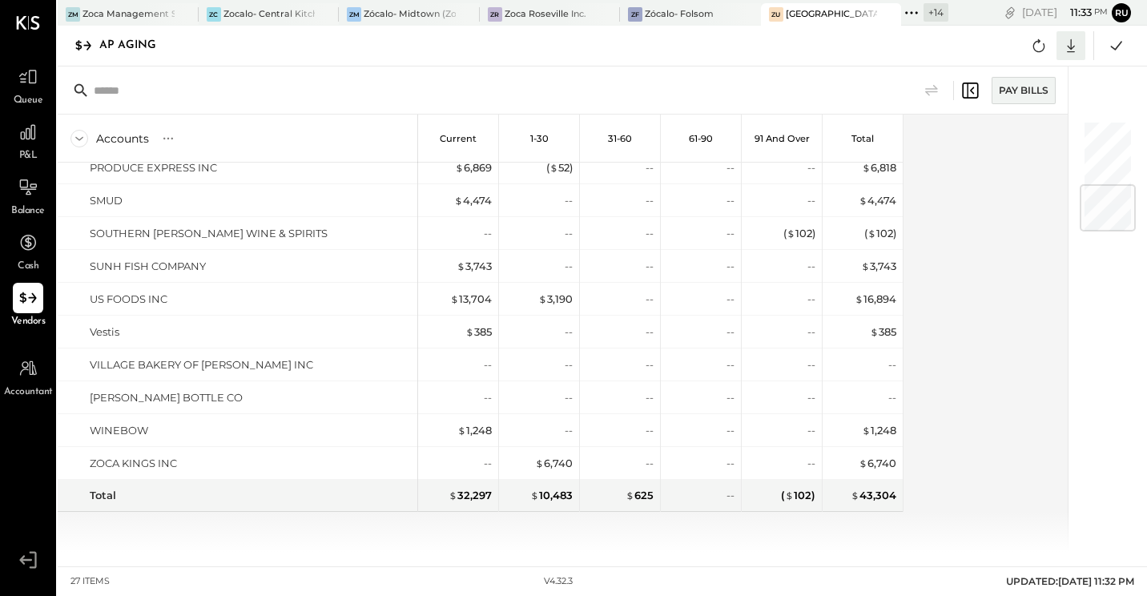
click at [1073, 40] on icon at bounding box center [1070, 45] width 21 height 21
click at [995, 70] on link "CSV" at bounding box center [1021, 72] width 128 height 34
